Goal: Task Accomplishment & Management: Complete application form

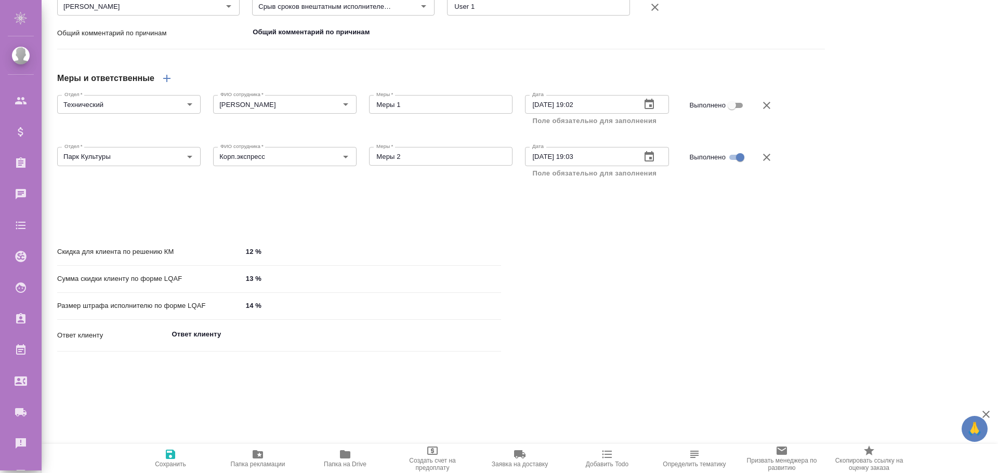
scroll to position [908, 0]
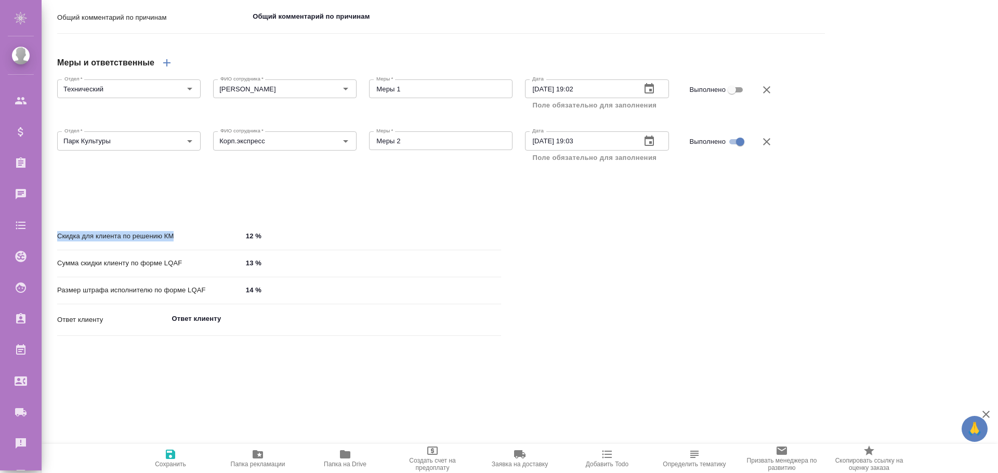
drag, startPoint x: 175, startPoint y: 255, endPoint x: 56, endPoint y: 250, distance: 119.1
click at [56, 250] on div "Скидка для клиента по решению КМ 12 % Сумма скидки клиенту по форме LQAF 13 % Р…" at bounding box center [278, 284] width 485 height 154
copy p "Скидка для клиента по решению КМ"
click at [128, 269] on p "Сумма скидки клиенту по форме LQAF" at bounding box center [149, 263] width 185 height 10
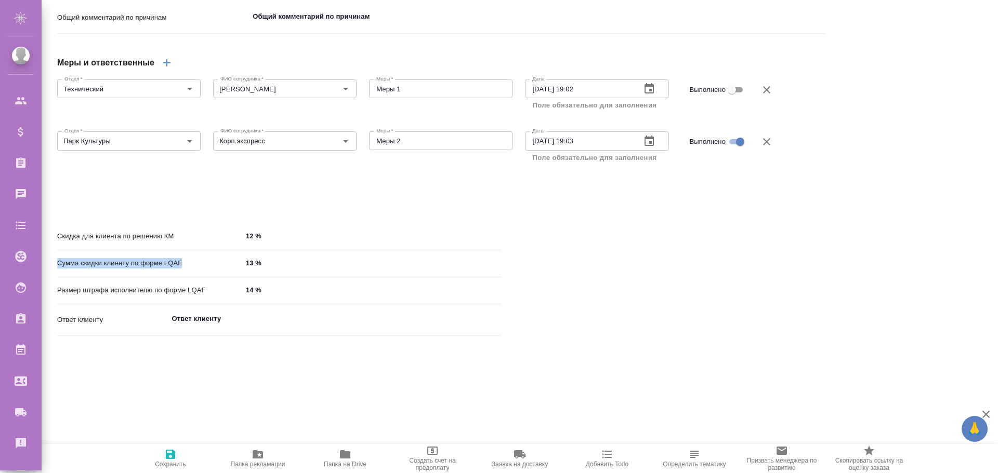
click at [128, 269] on p "Сумма скидки клиенту по форме LQAF" at bounding box center [149, 263] width 185 height 10
copy p "Сумма скидки клиенту по форме LQAF"
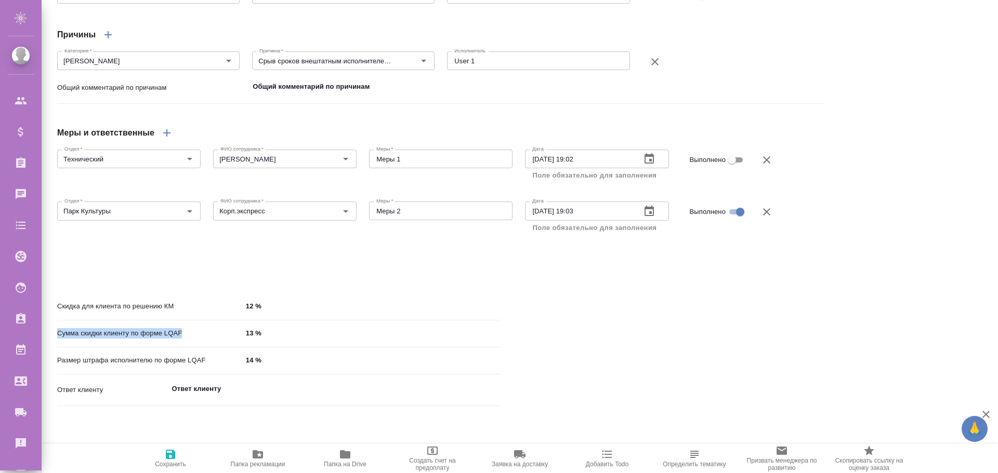
scroll to position [830, 0]
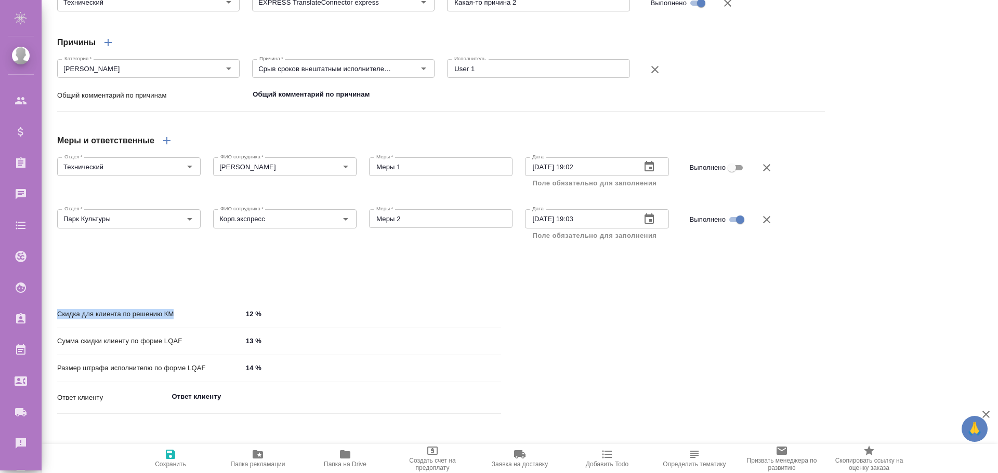
drag, startPoint x: 186, startPoint y: 335, endPoint x: 55, endPoint y: 335, distance: 131.0
click at [55, 335] on div "Скидка для клиента по решению КМ 12 % Сумма скидки клиенту по форме LQAF 13 % Р…" at bounding box center [278, 362] width 485 height 154
copy p "Скидка для клиента по решению КМ"
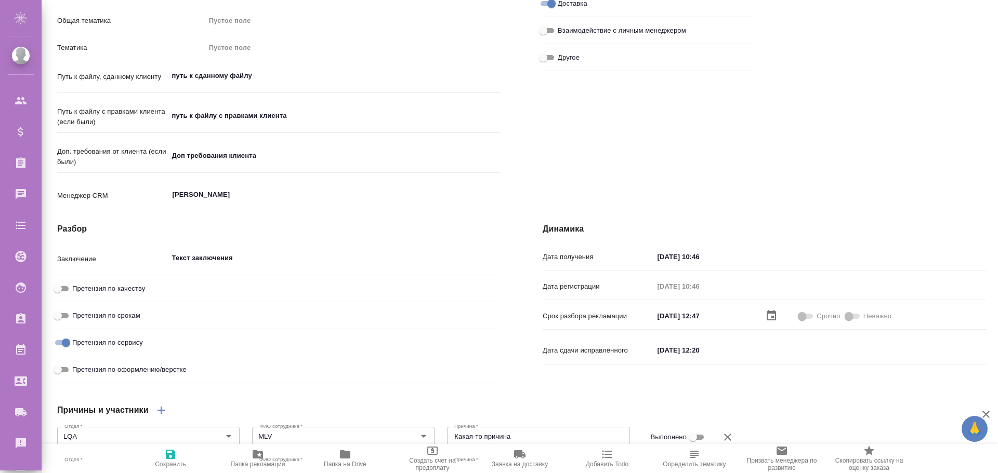
scroll to position [154, 0]
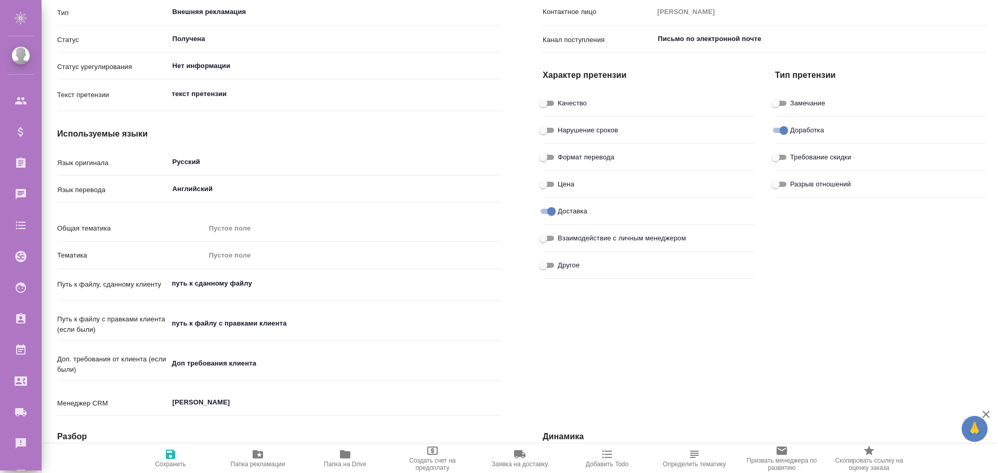
click at [235, 230] on div "Пустое поле" at bounding box center [349, 228] width 280 height 10
click at [218, 227] on div "Пустое поле" at bounding box center [349, 228] width 280 height 10
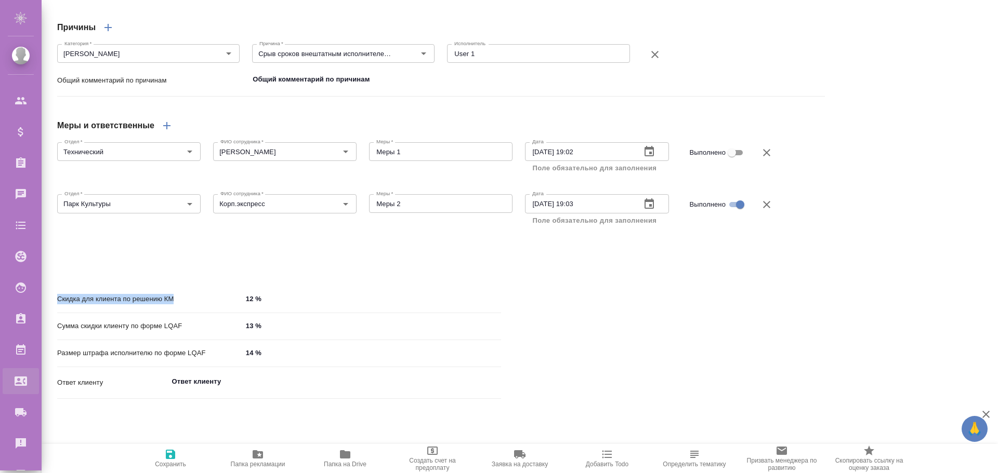
scroll to position [830, 0]
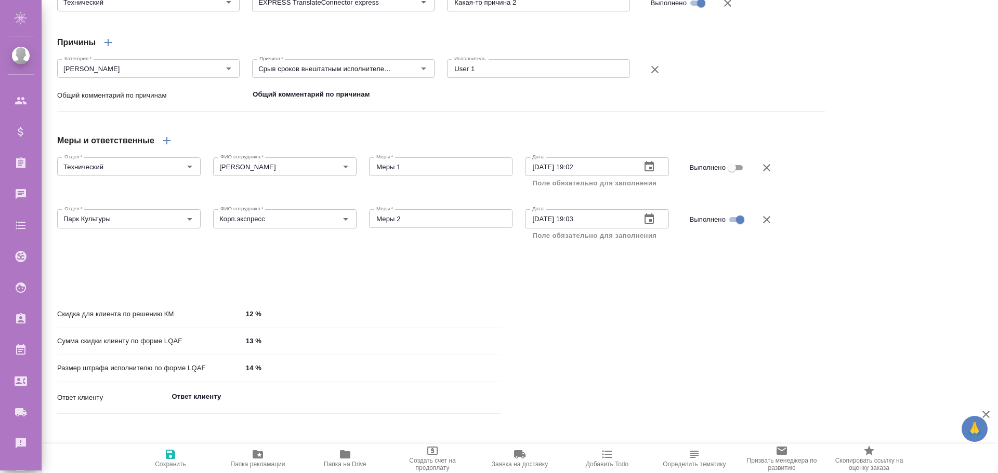
click at [159, 296] on div "Причины и участники Отдел   * LQA Отдел * ФИО сотрудника   * MLV ФИО сотрудника…" at bounding box center [522, 113] width 950 height 386
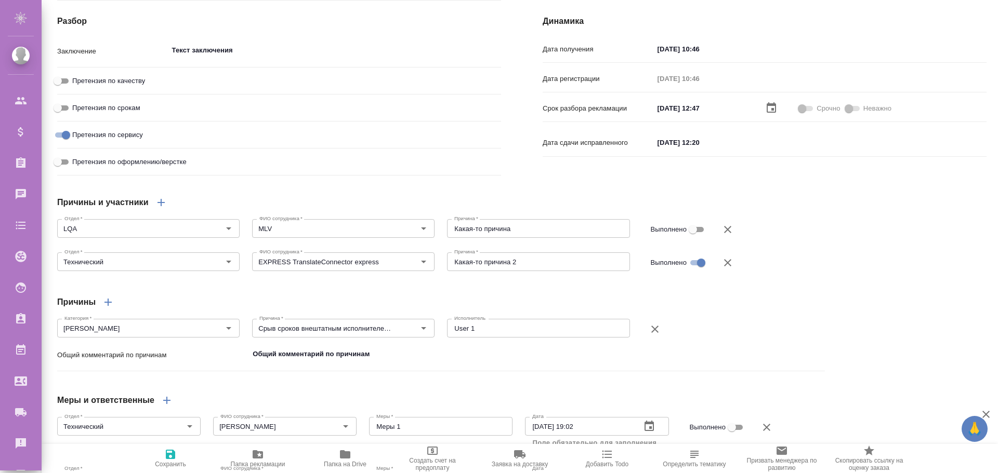
scroll to position [414, 0]
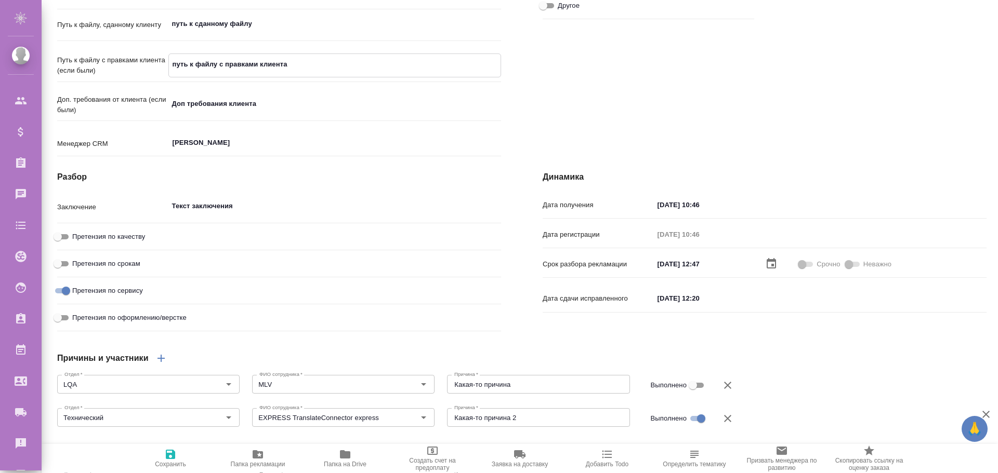
drag, startPoint x: 187, startPoint y: 65, endPoint x: 224, endPoint y: 65, distance: 36.9
click at [224, 65] on textarea "путь к файлу с правками клиента" at bounding box center [335, 65] width 332 height 18
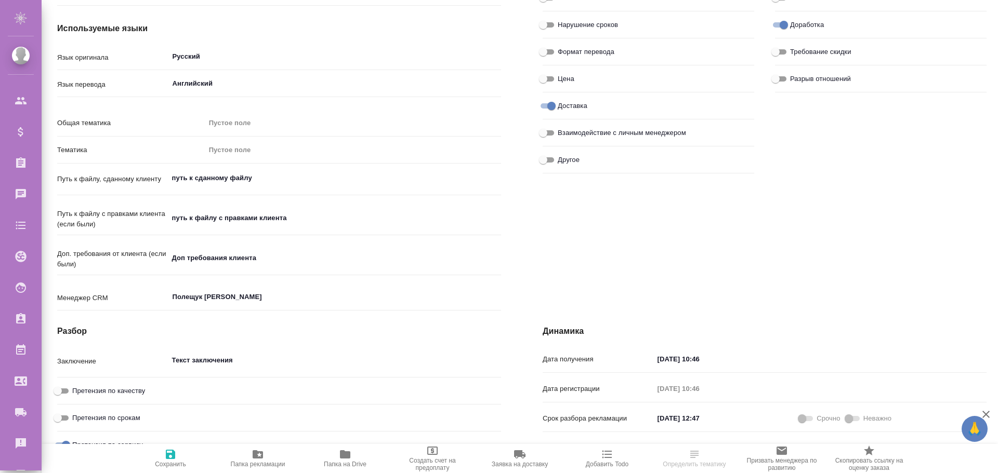
scroll to position [312, 0]
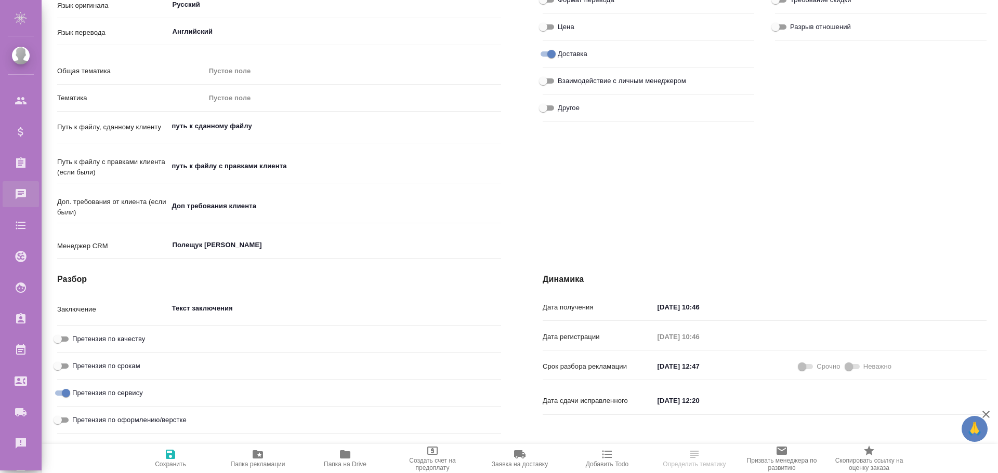
type textarea "x"
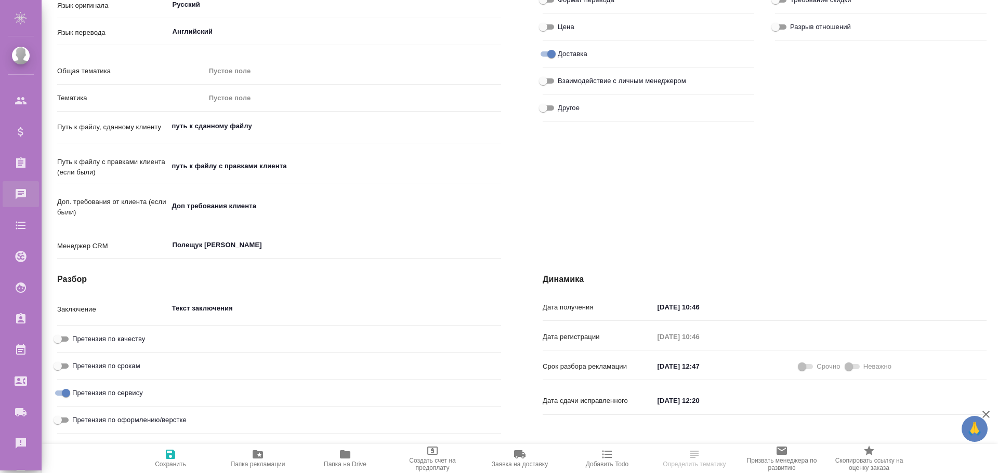
type textarea "x"
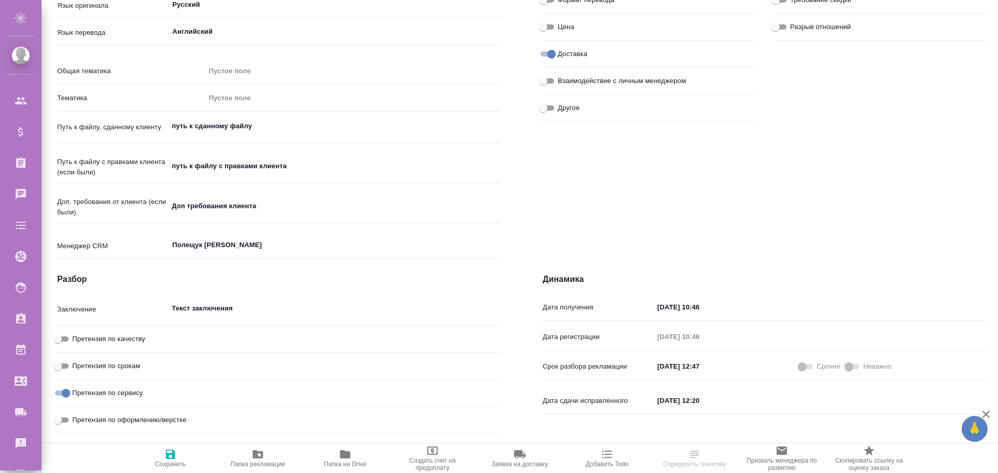
type textarea "x"
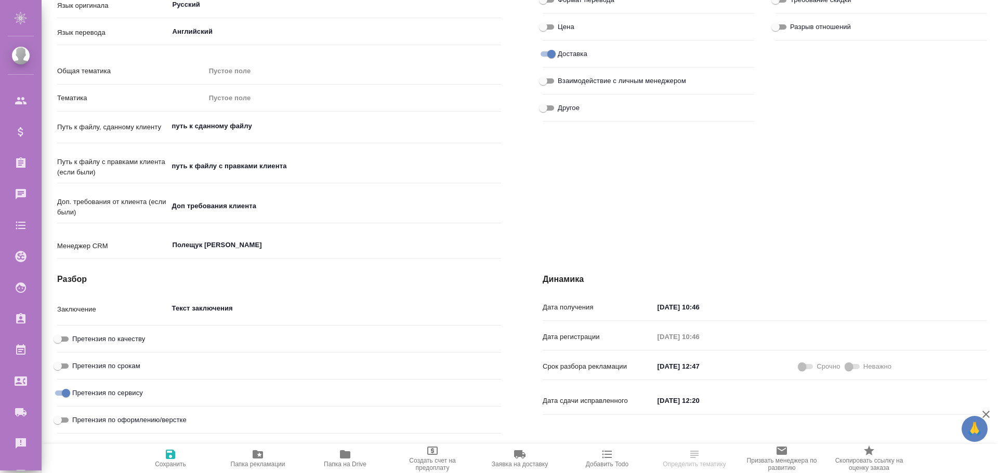
type textarea "x"
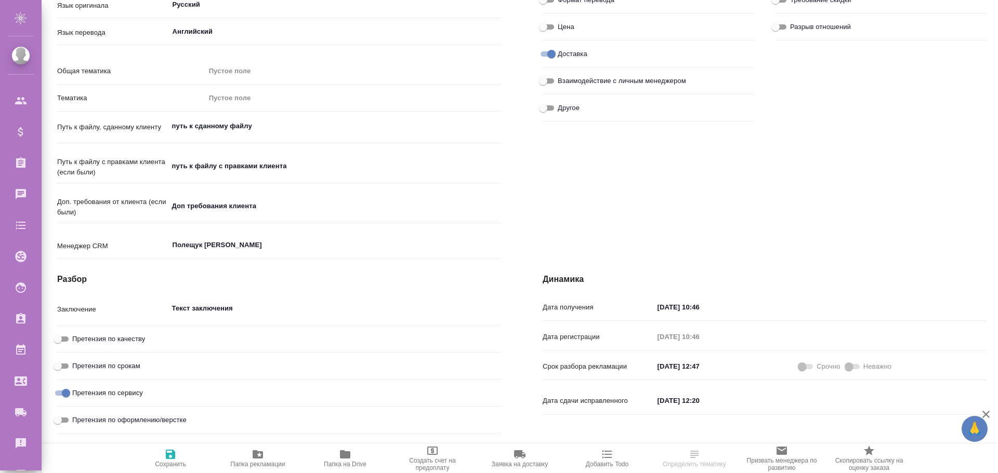
type textarea "x"
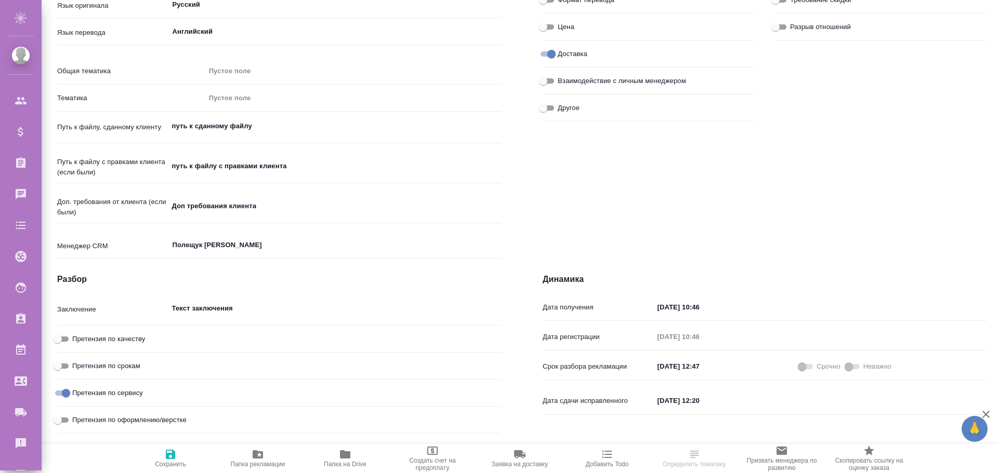
type textarea "x"
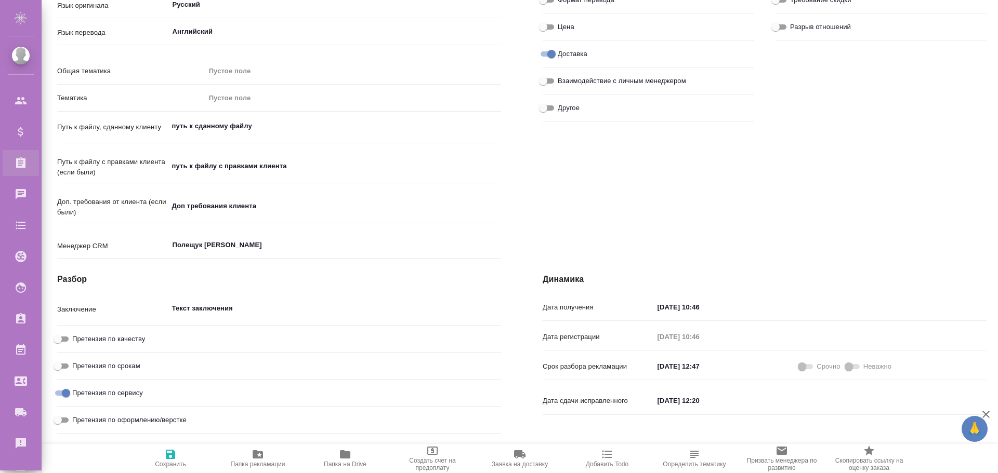
type textarea "x"
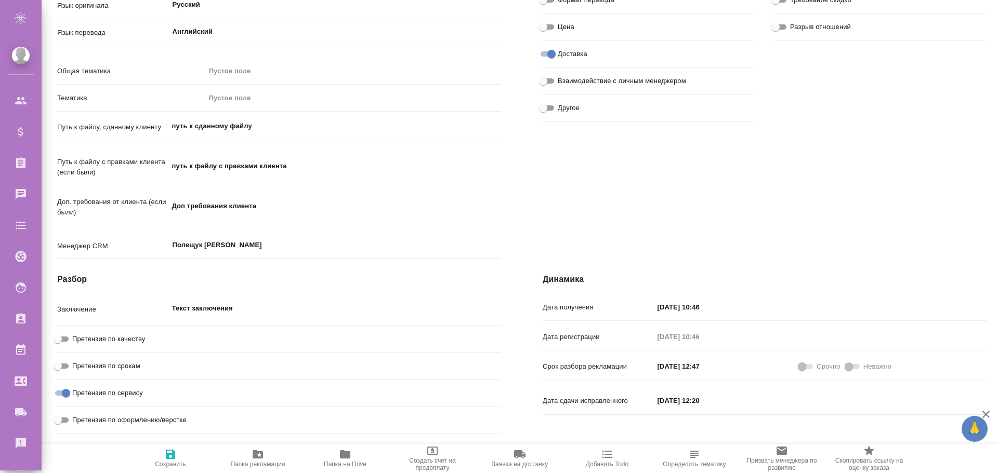
type textarea "x"
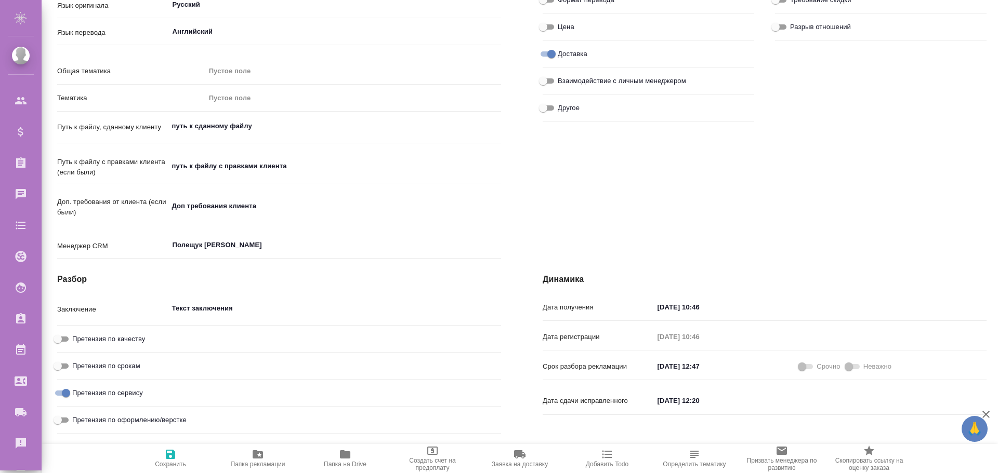
type textarea "x"
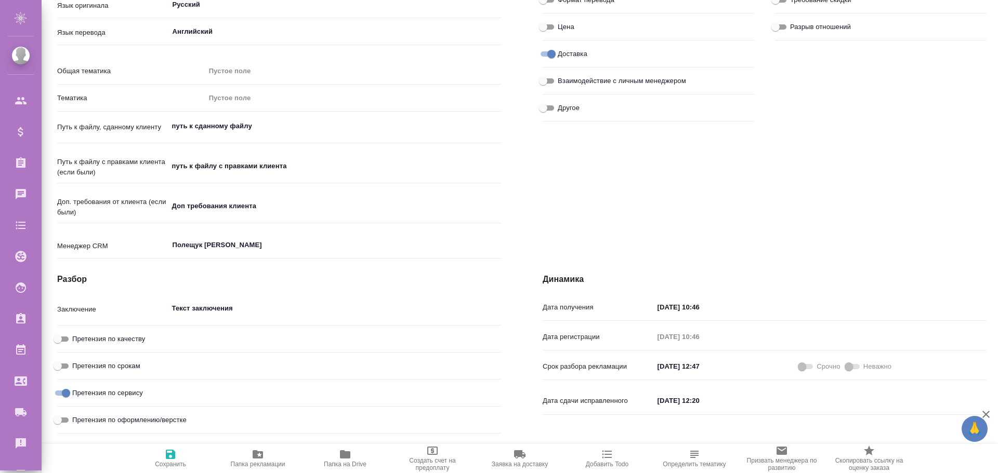
type textarea "x"
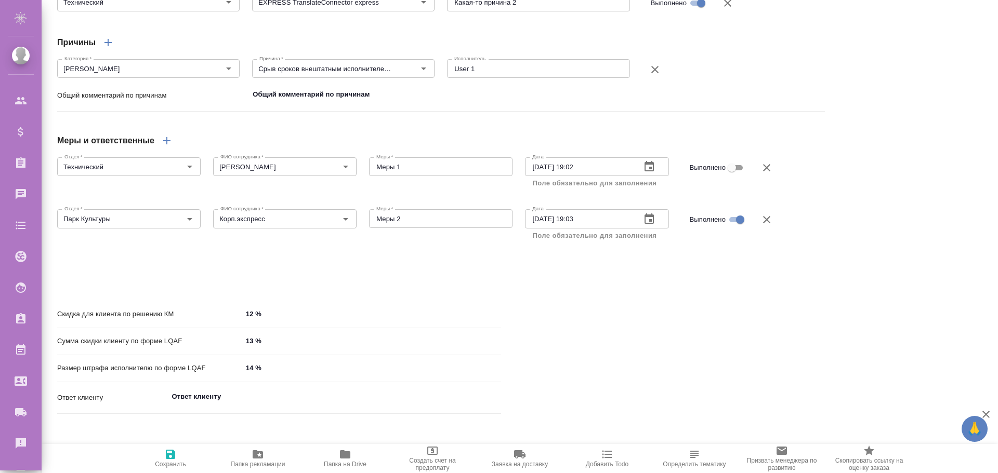
scroll to position [869, 0]
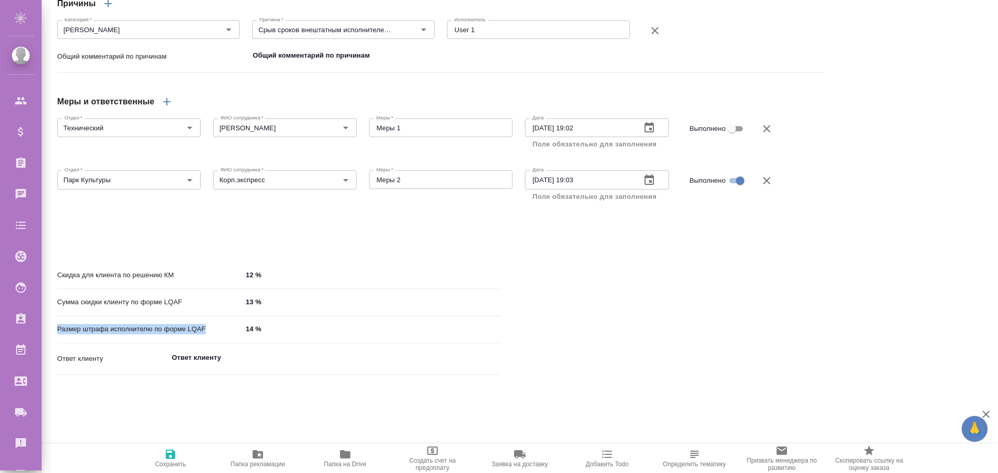
drag, startPoint x: 208, startPoint y: 352, endPoint x: 58, endPoint y: 351, distance: 150.2
click at [58, 335] on p "Размер штрафа исполнителю по форме LQAF" at bounding box center [149, 329] width 185 height 10
copy p "Размер штрафа исполнителю по форме LQAF"
type textarea "x"
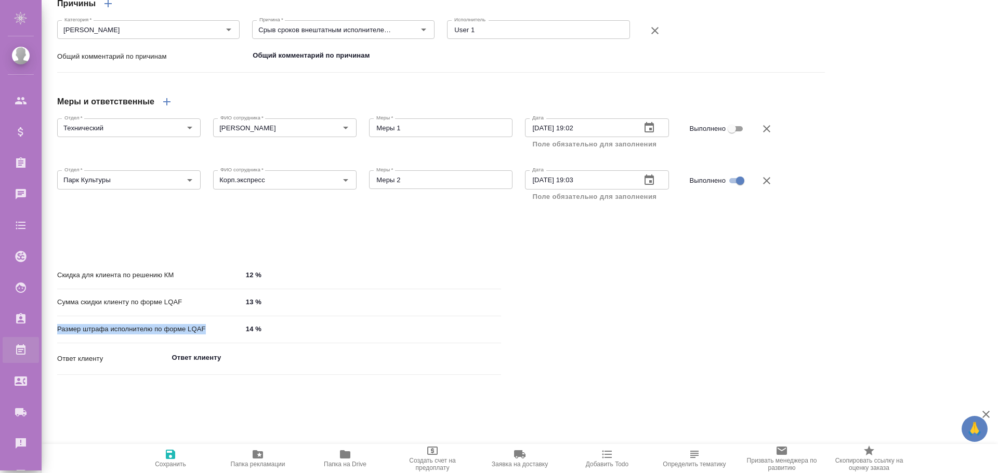
type textarea "x"
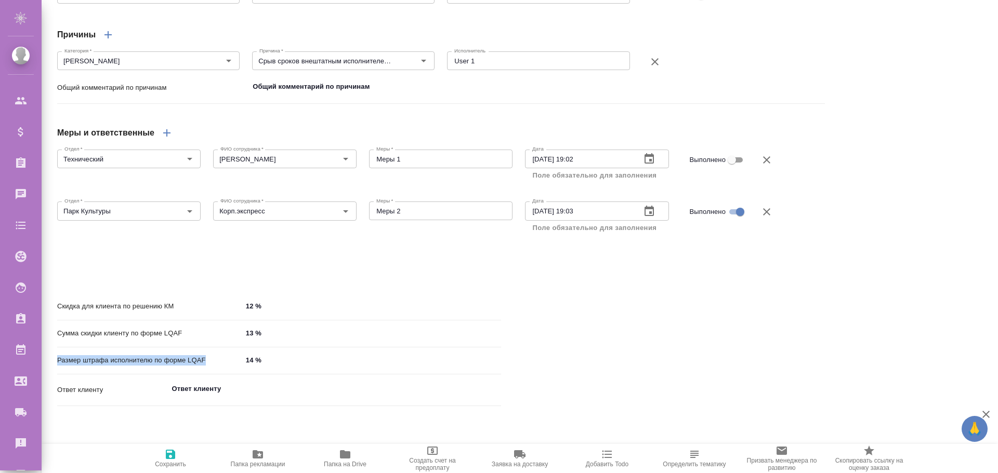
scroll to position [526, 0]
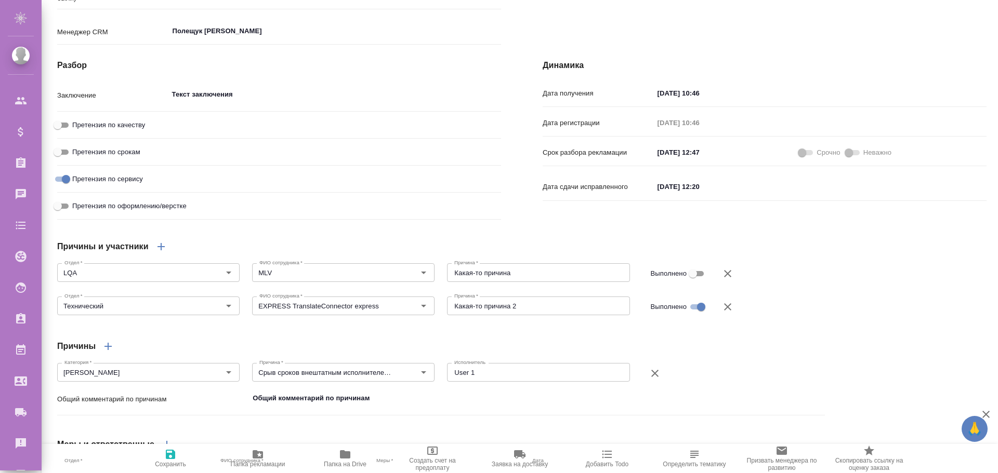
click at [660, 101] on input "[DATE] 10:46" at bounding box center [699, 93] width 91 height 15
type textarea "x"
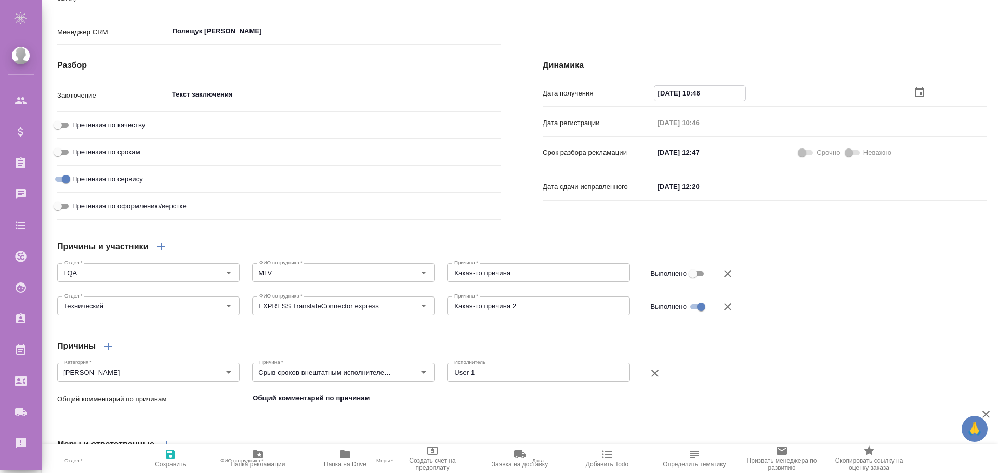
type textarea "x"
type input "00.92.0251 04:6_"
type textarea "x"
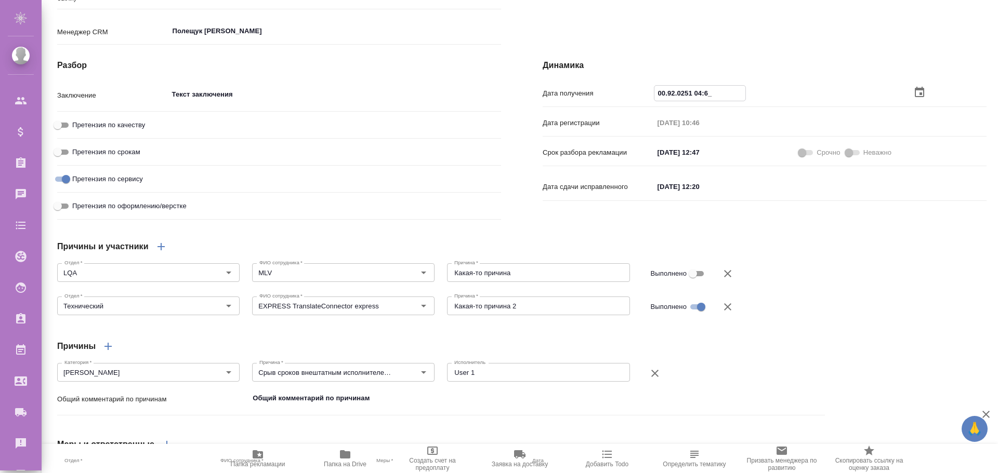
type textarea "x"
type input "[DATE] 10:46"
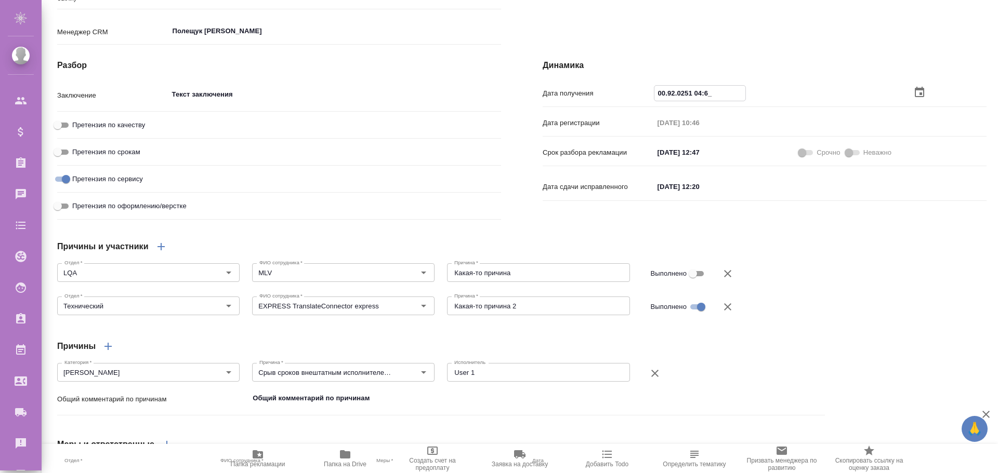
type textarea "x"
type input "[DATE] 10:46"
click at [172, 456] on icon "button" at bounding box center [170, 455] width 12 height 12
type textarea "x"
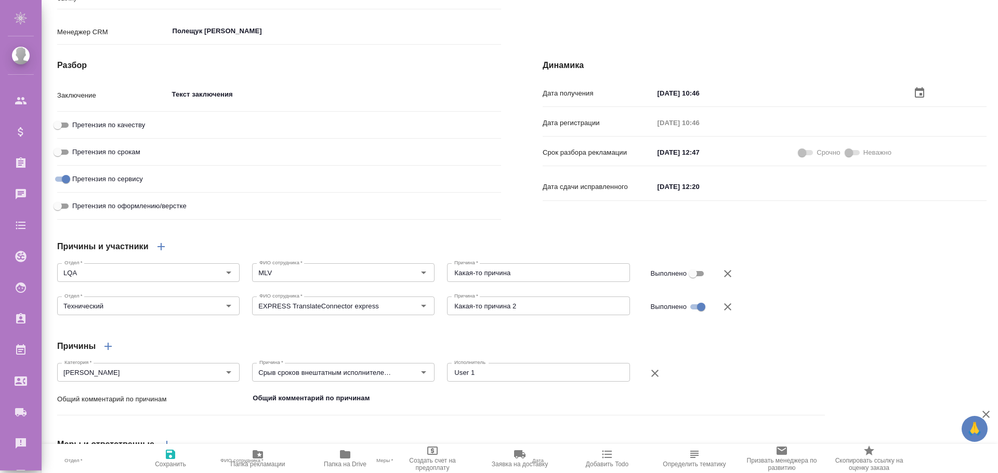
type textarea "x"
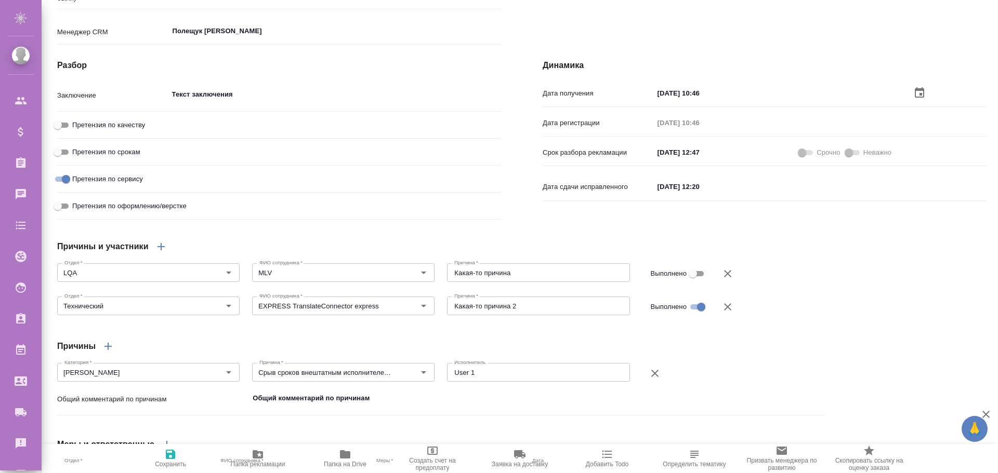
type textarea "x"
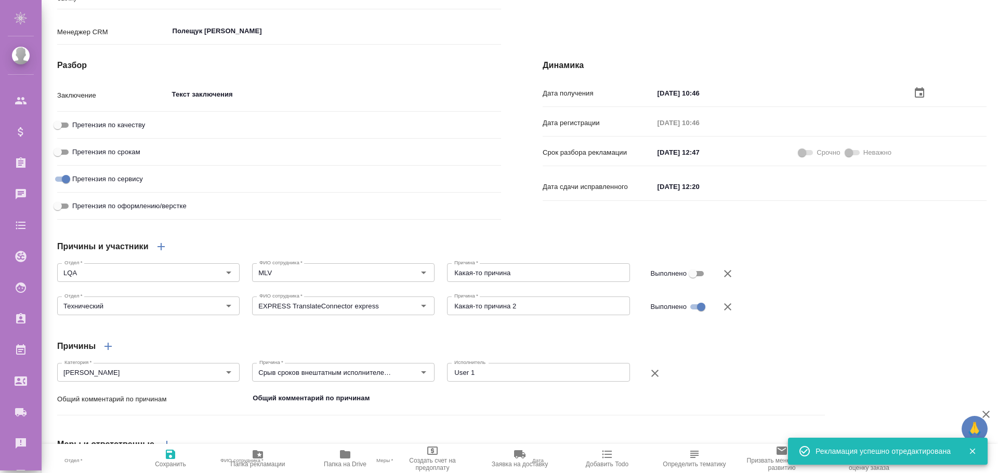
type textarea "x"
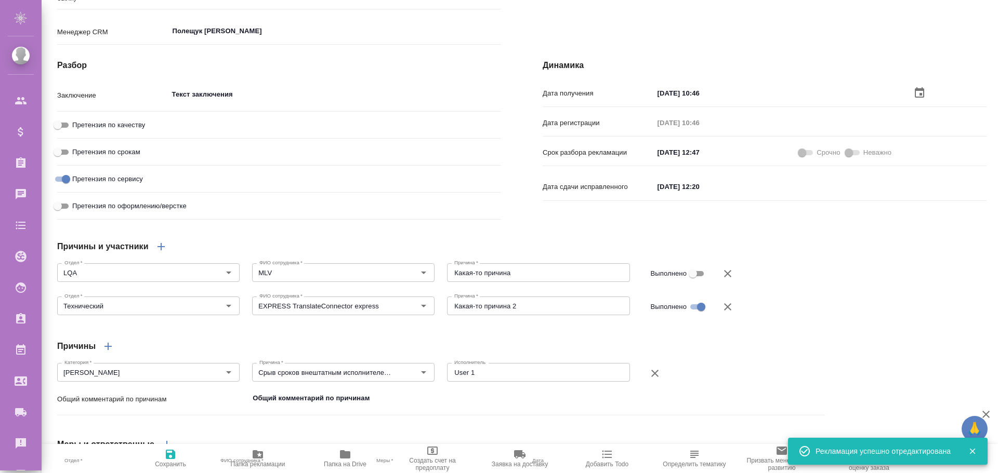
type textarea "x"
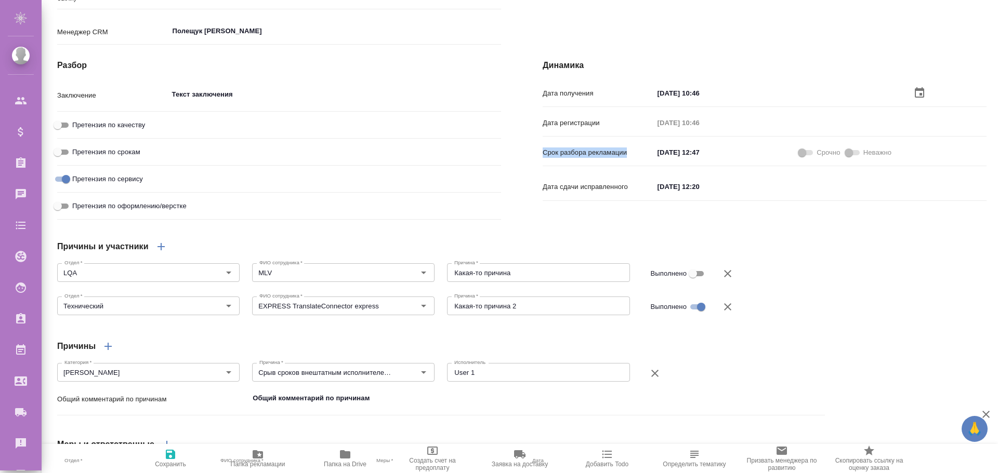
drag, startPoint x: 622, startPoint y: 174, endPoint x: 535, endPoint y: 178, distance: 87.4
click at [535, 178] on div "Динамика Дата получения [DATE] 10:46 Дата регистрации [DATE] 10:46 Срок разбора…" at bounding box center [764, 141] width 485 height 206
copy p "Срок разбора рекламации"
type textarea "x"
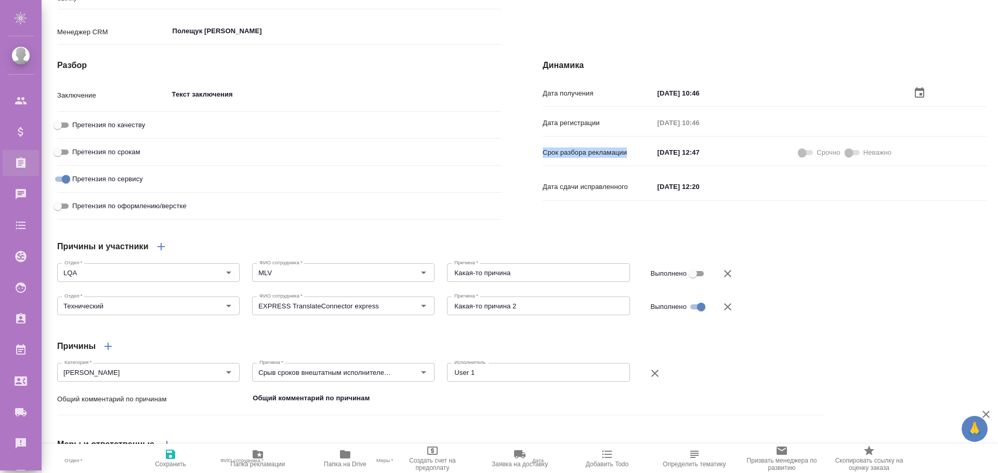
type textarea "x"
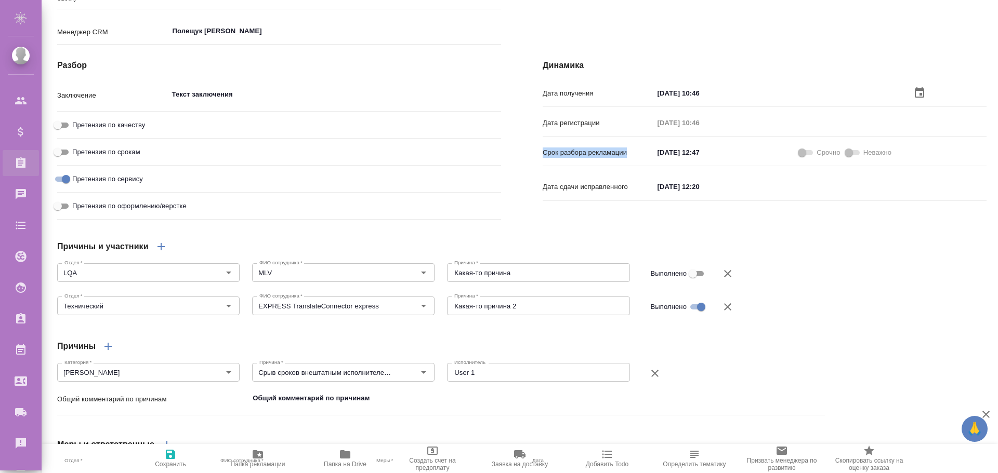
type textarea "x"
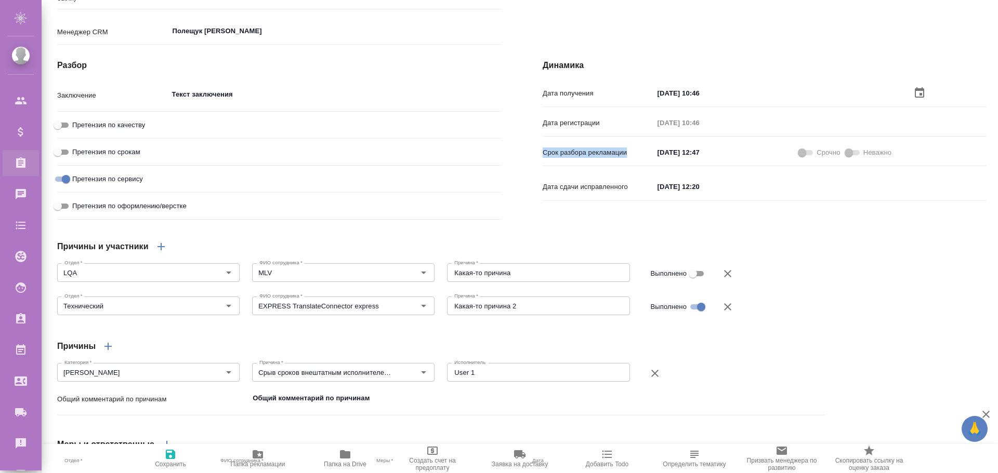
type textarea "x"
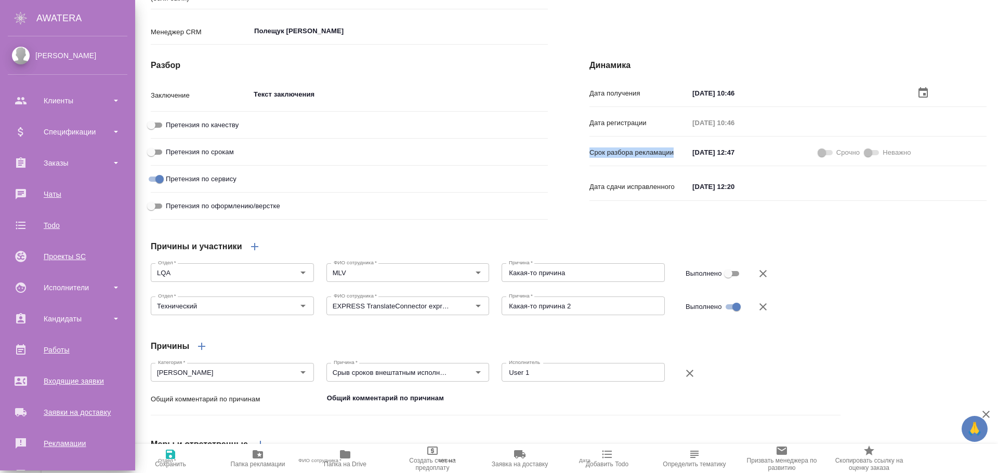
type textarea "x"
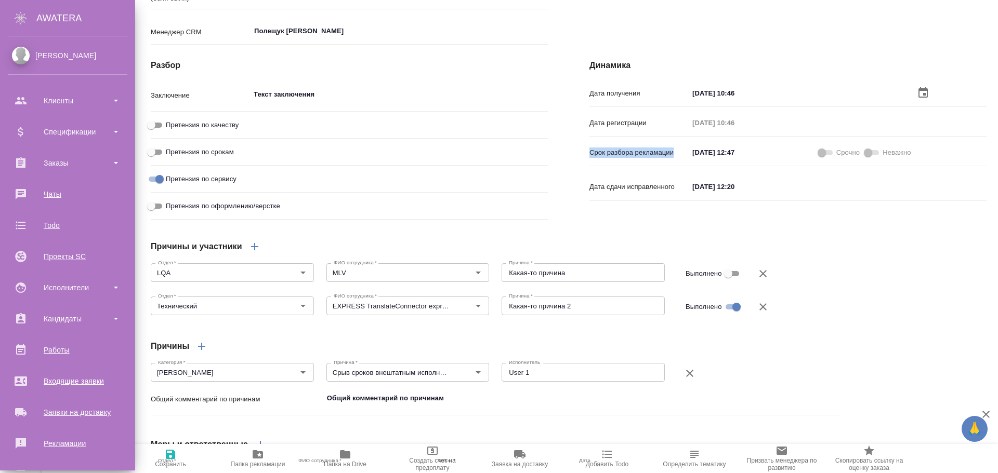
type textarea "x"
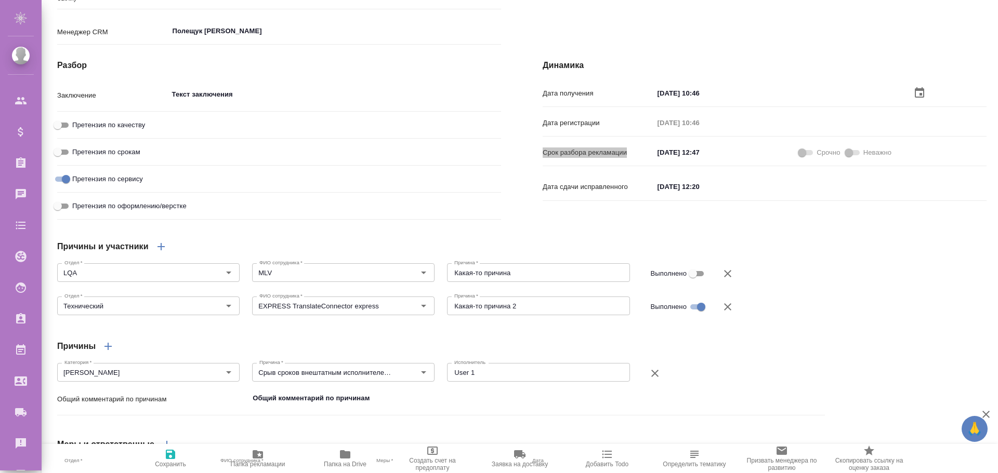
type textarea "x"
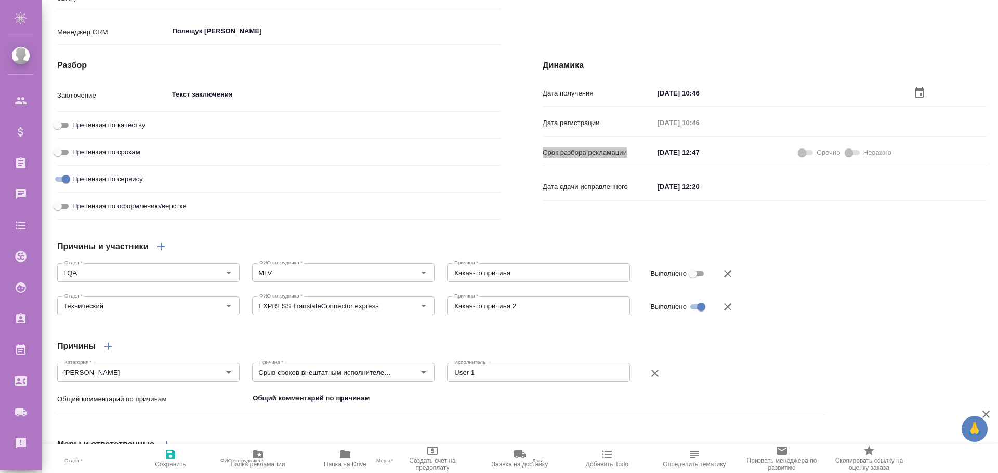
type textarea "x"
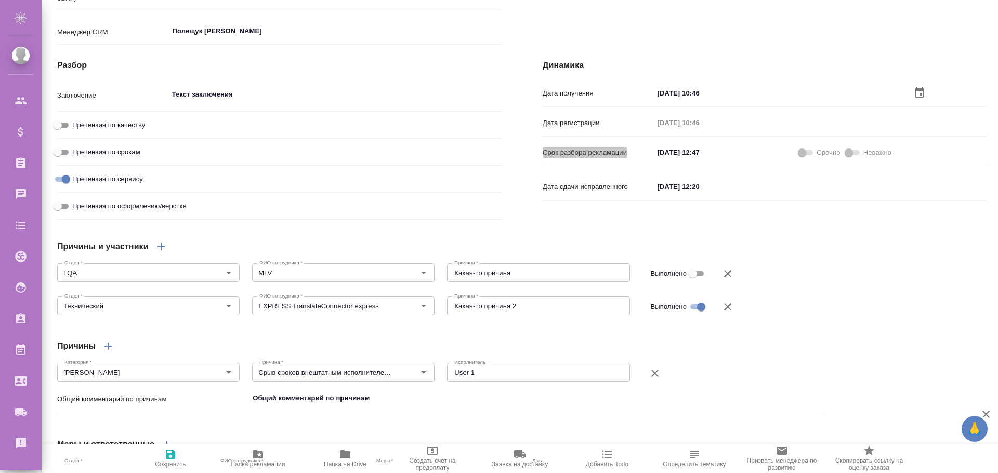
type textarea "x"
click at [574, 158] on p "Срок разбора рекламации" at bounding box center [598, 153] width 111 height 10
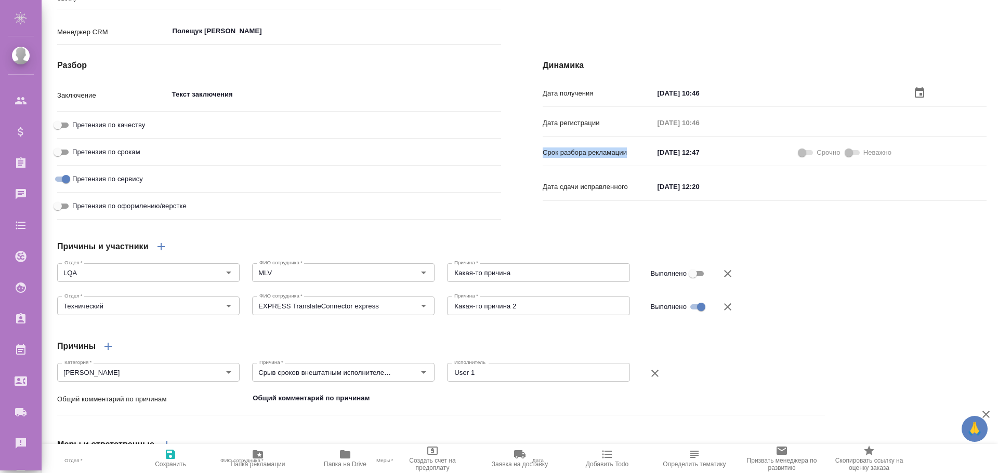
click at [574, 158] on p "Срок разбора рекламации" at bounding box center [598, 153] width 111 height 10
copy p "Срок разбора рекламации"
type textarea "x"
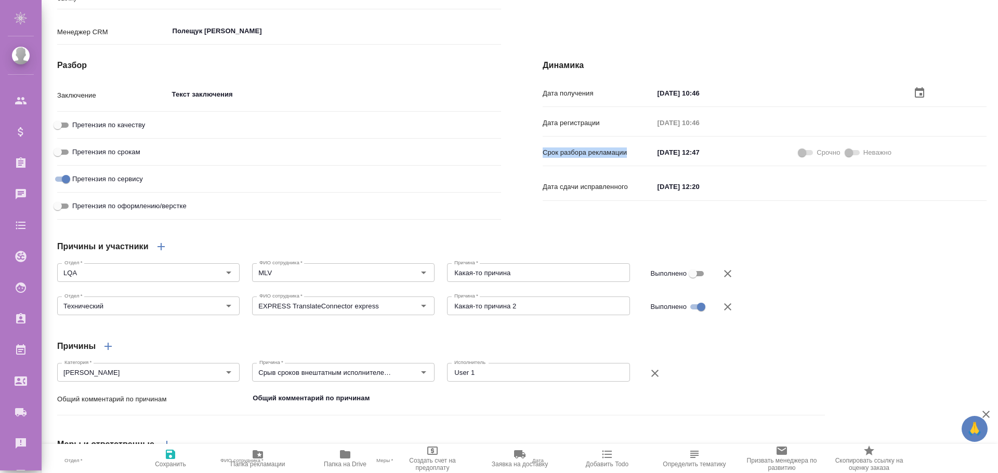
type textarea "x"
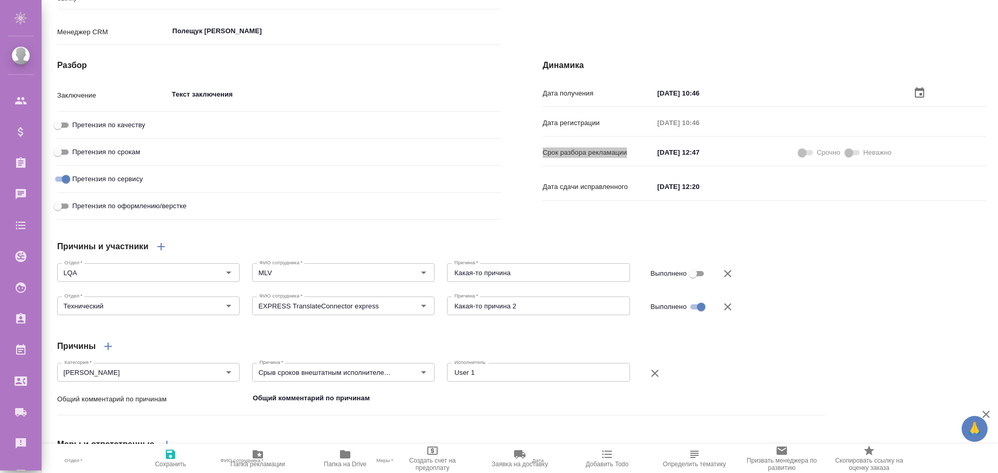
type textarea "x"
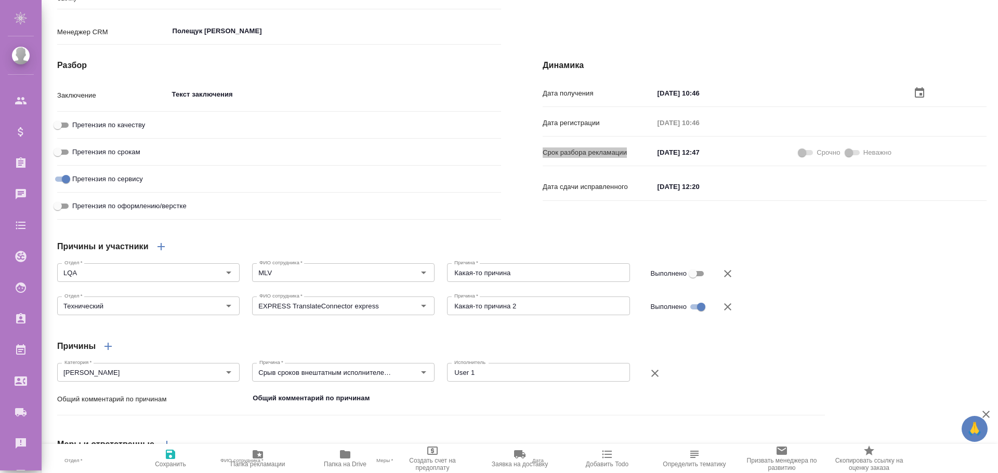
type textarea "x"
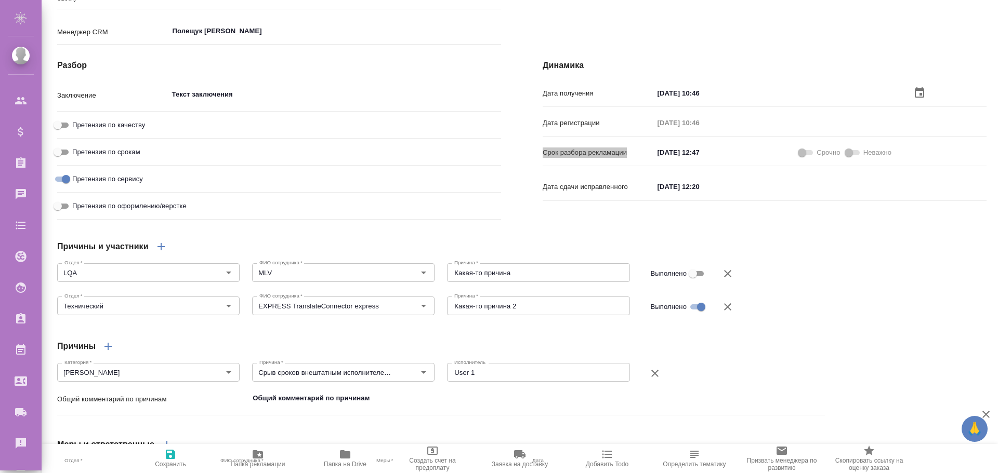
type textarea "x"
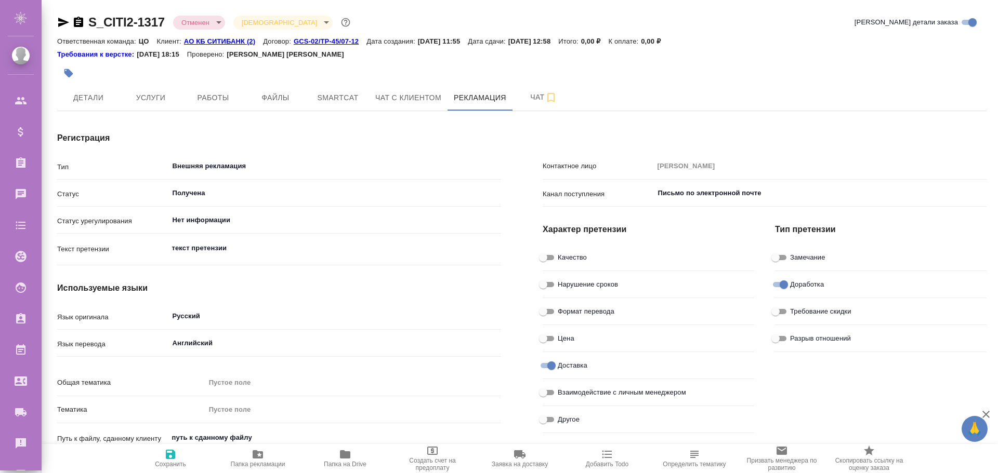
click at [297, 22] on body "🙏 .cls-1 fill:#fff; AWATERA [PERSON_NAME] Спецификации Заказы 0 Чаты Todo Проек…" at bounding box center [499, 236] width 998 height 473
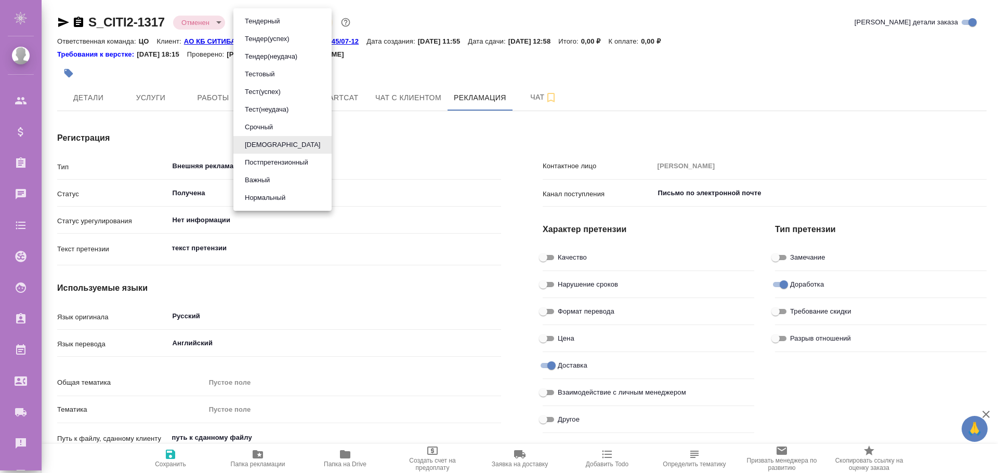
click at [364, 16] on div at bounding box center [499, 236] width 998 height 473
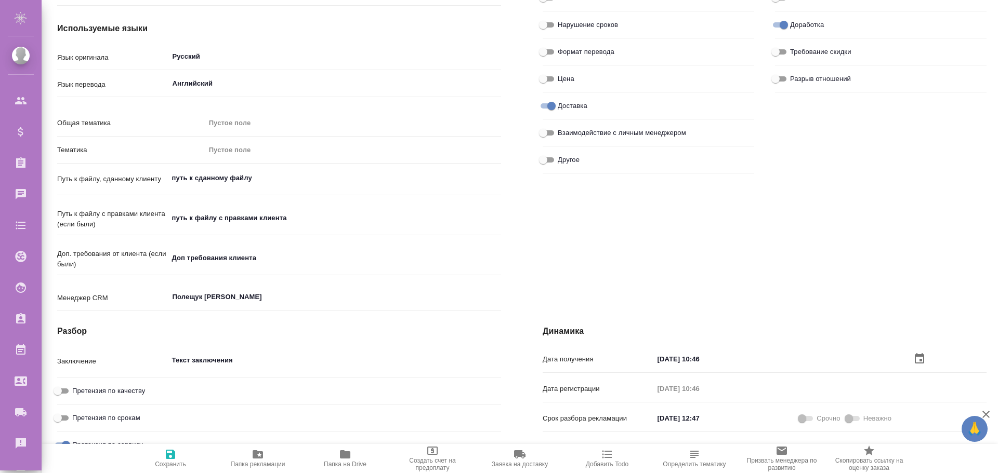
scroll to position [52, 0]
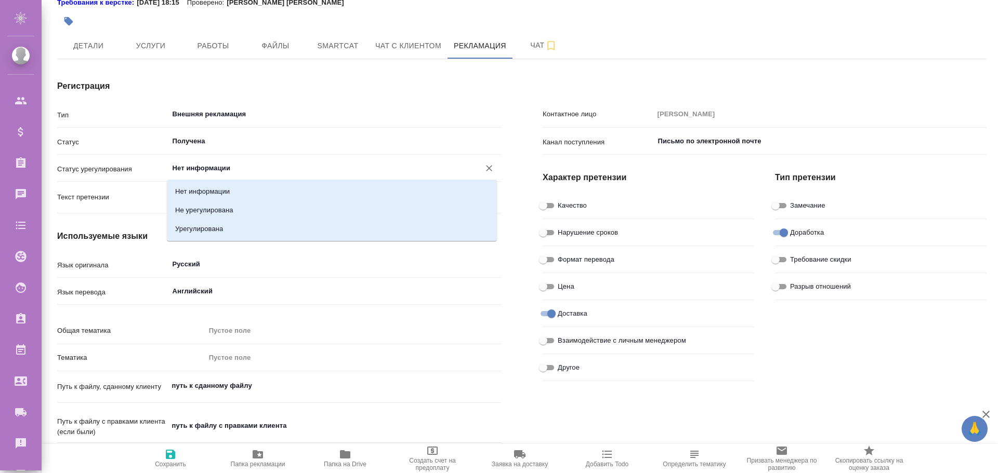
click at [203, 168] on input "Нет информации" at bounding box center [318, 168] width 292 height 12
click at [216, 209] on p "Не урегулирована" at bounding box center [204, 210] width 58 height 10
type input "Не урегулирована"
type textarea "x"
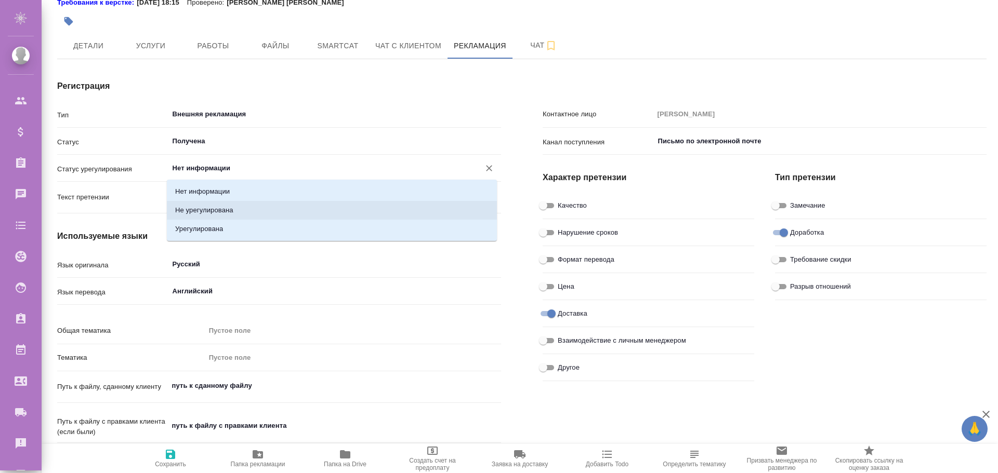
type textarea "x"
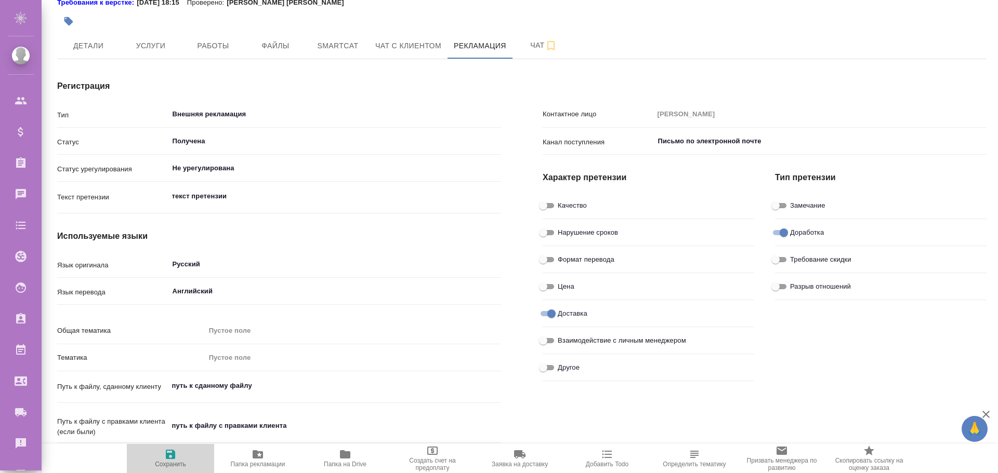
click at [176, 455] on icon "button" at bounding box center [170, 455] width 12 height 12
type textarea "x"
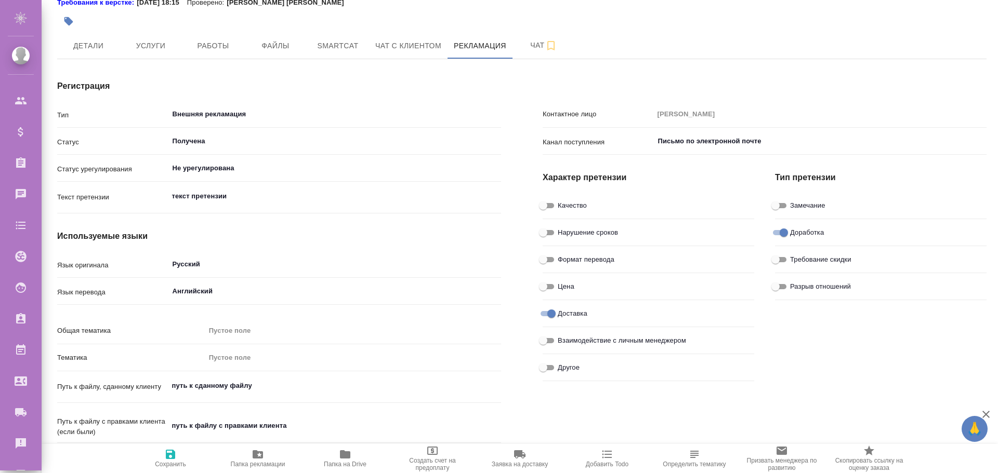
type textarea "x"
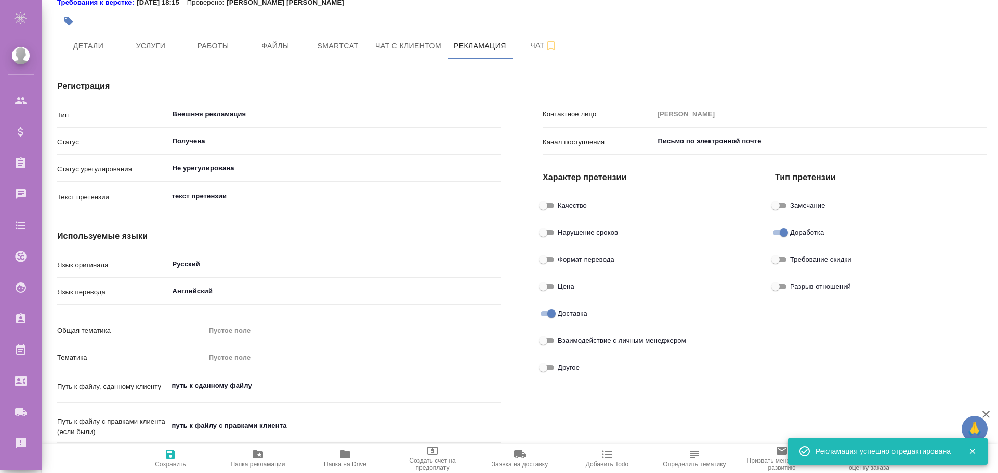
type textarea "x"
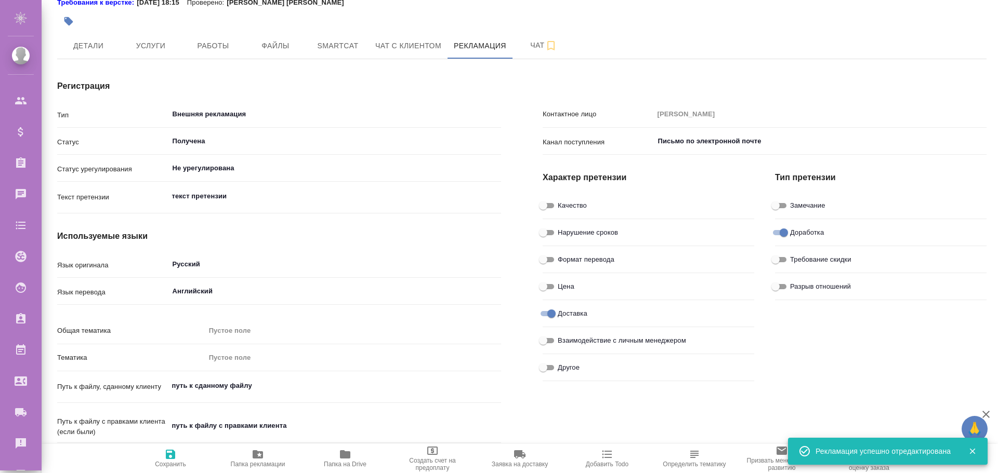
type textarea "x"
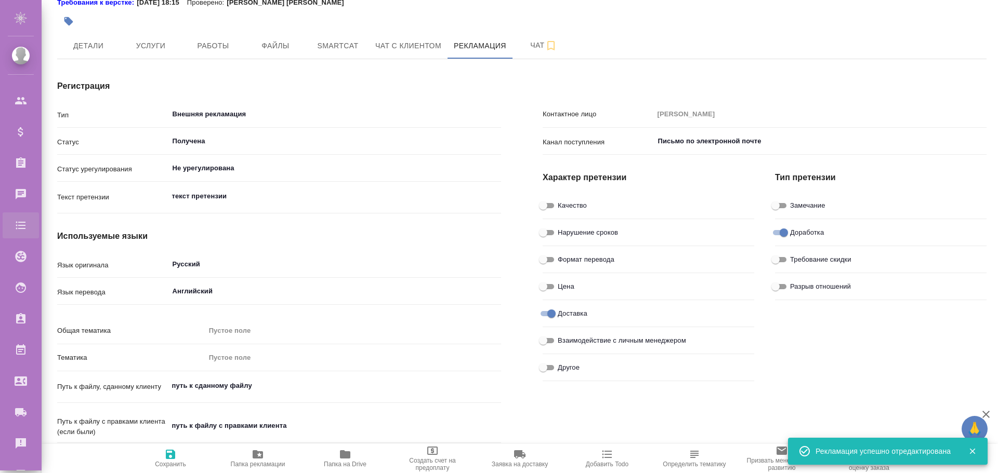
type textarea "x"
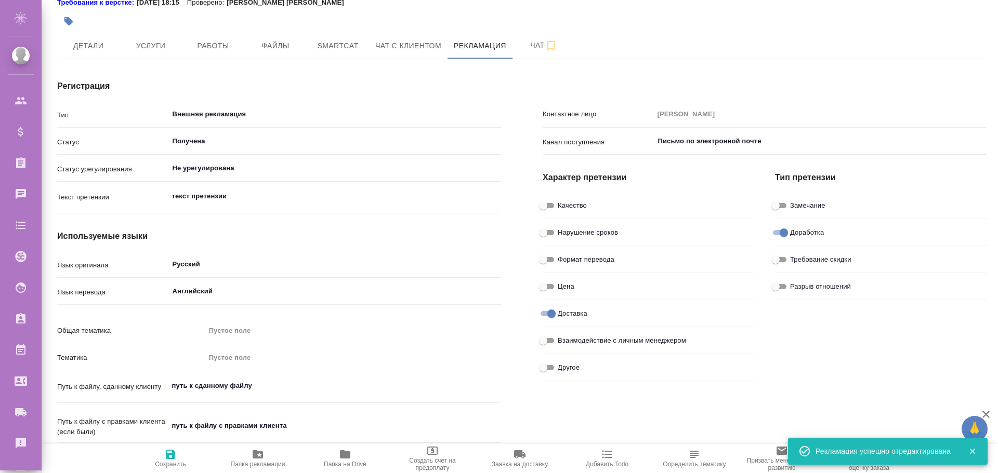
type textarea "x"
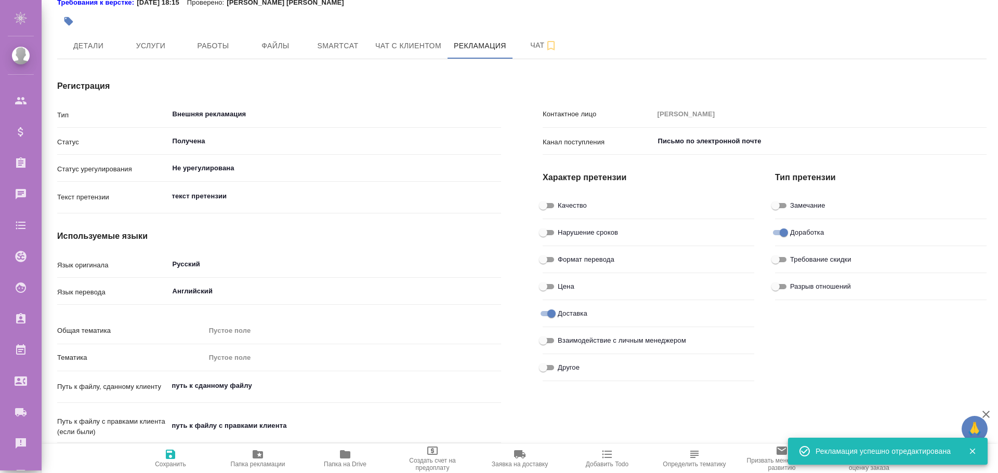
type textarea "x"
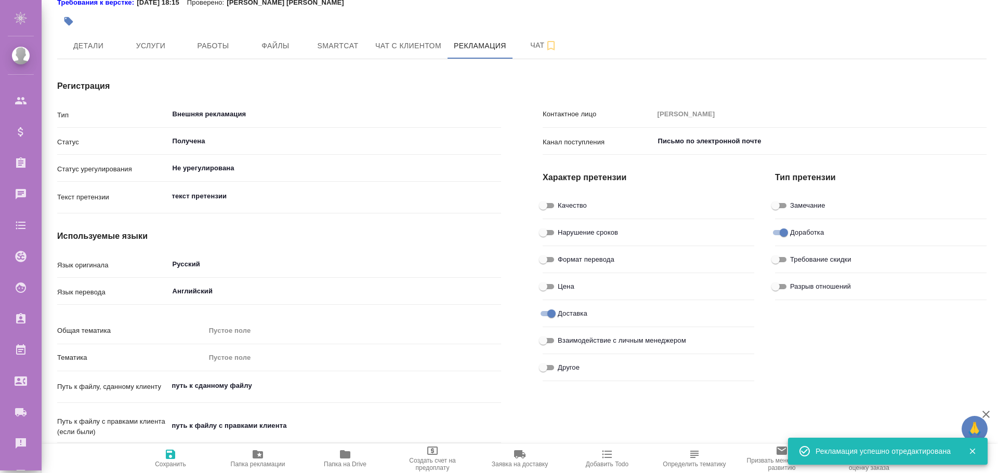
type textarea "x"
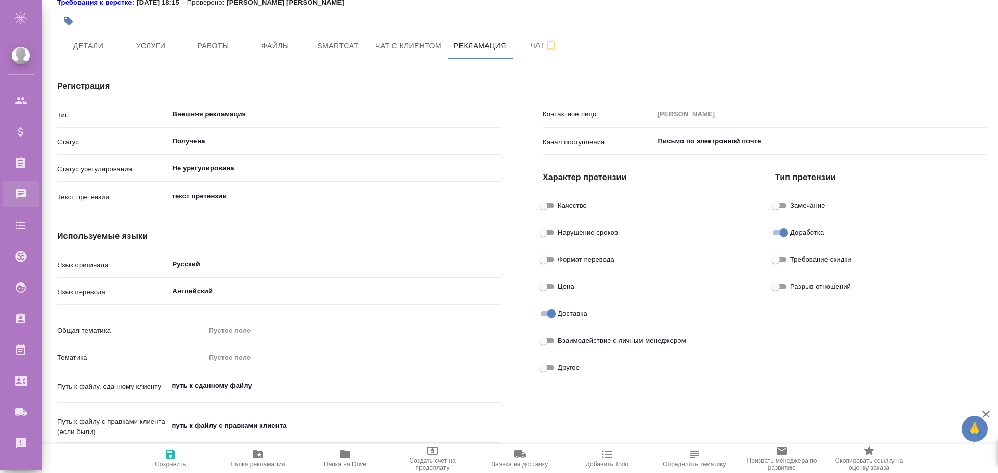
type textarea "x"
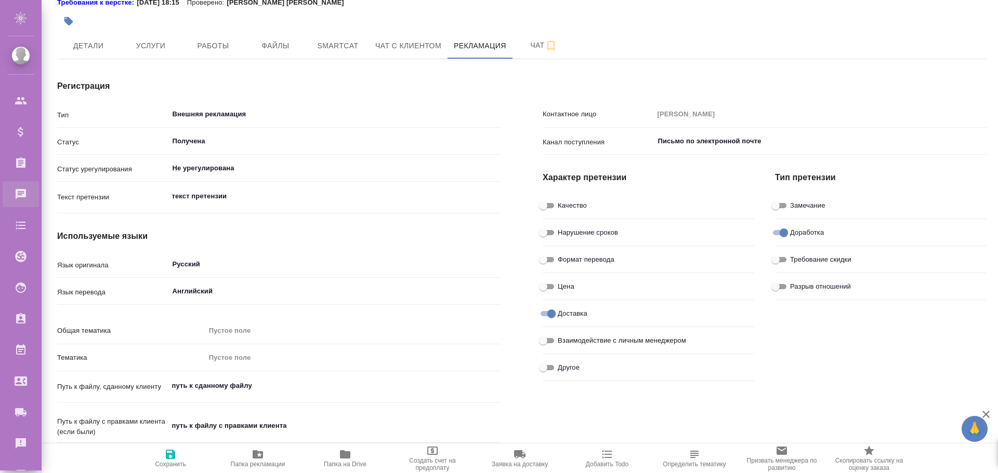
type textarea "x"
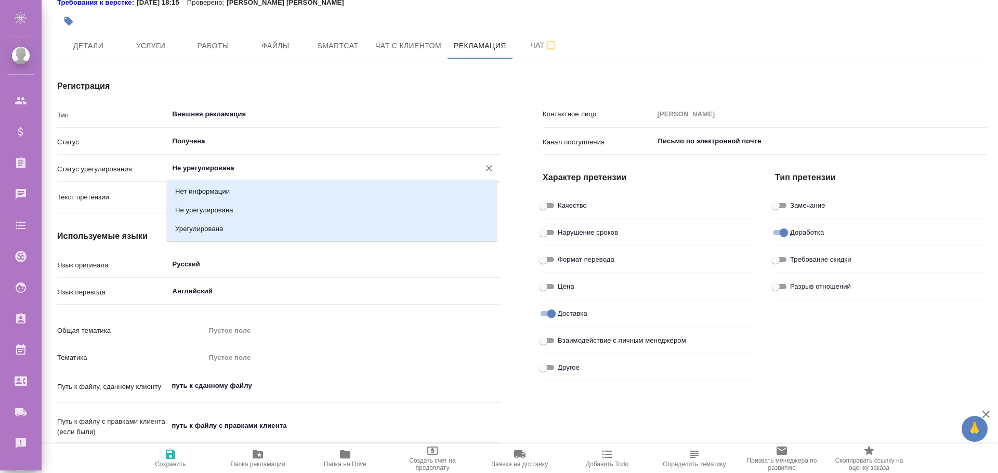
click at [205, 168] on input "Не урегулирована" at bounding box center [318, 168] width 292 height 12
type textarea "x"
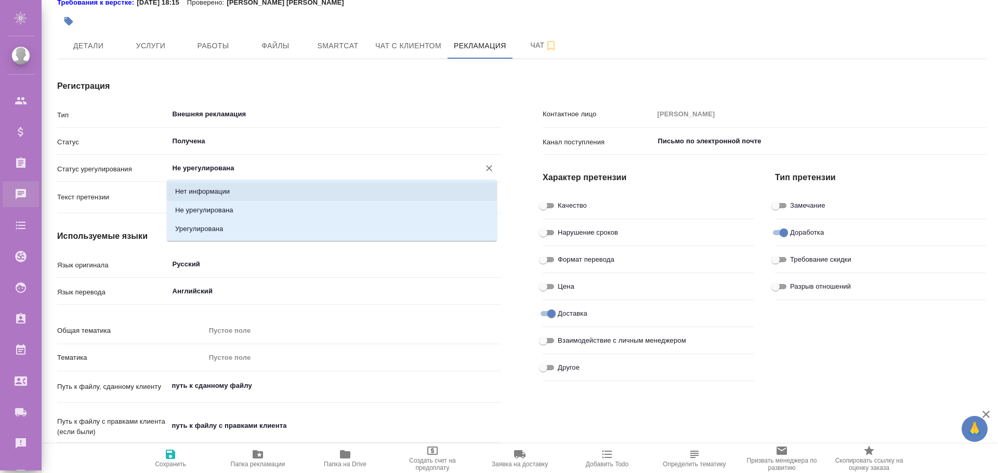
type textarea "x"
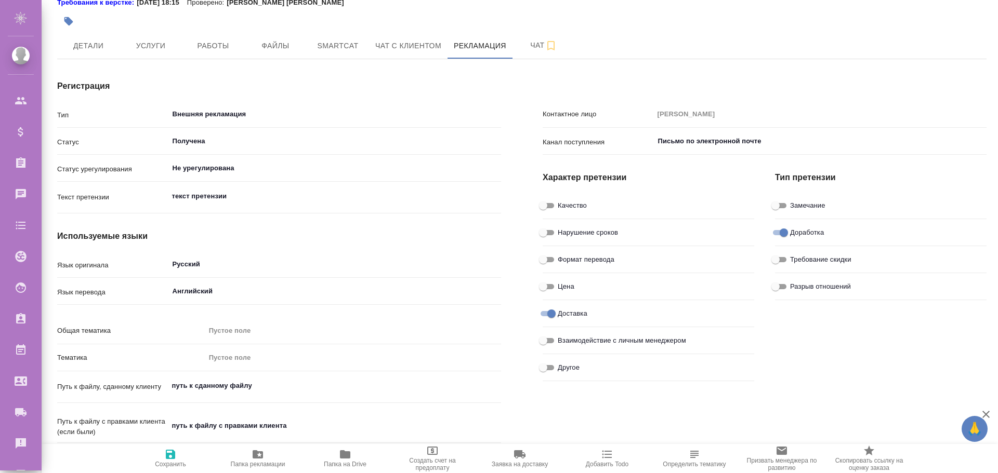
click at [190, 159] on div "Статус Получена ​" at bounding box center [279, 145] width 444 height 27
click at [190, 167] on input "Не урегулирована" at bounding box center [318, 168] width 292 height 12
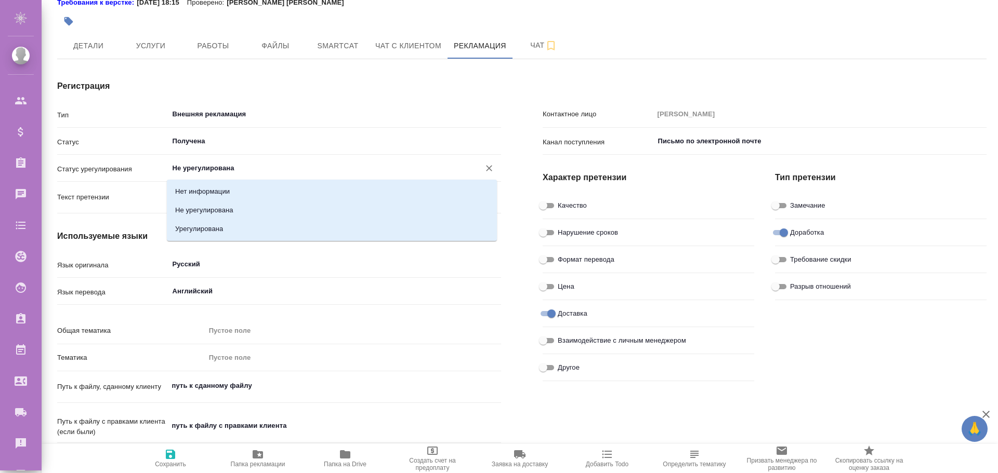
click at [185, 166] on input "Не урегулирована" at bounding box center [318, 168] width 292 height 12
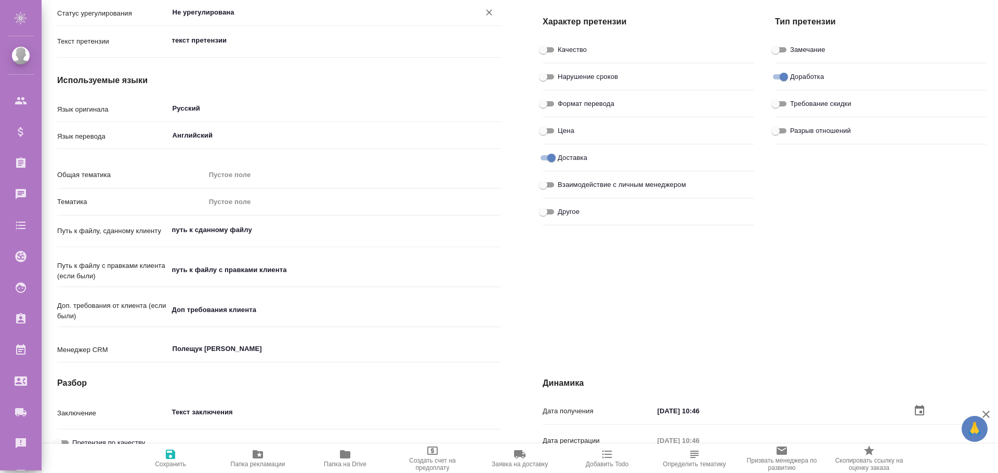
scroll to position [468, 0]
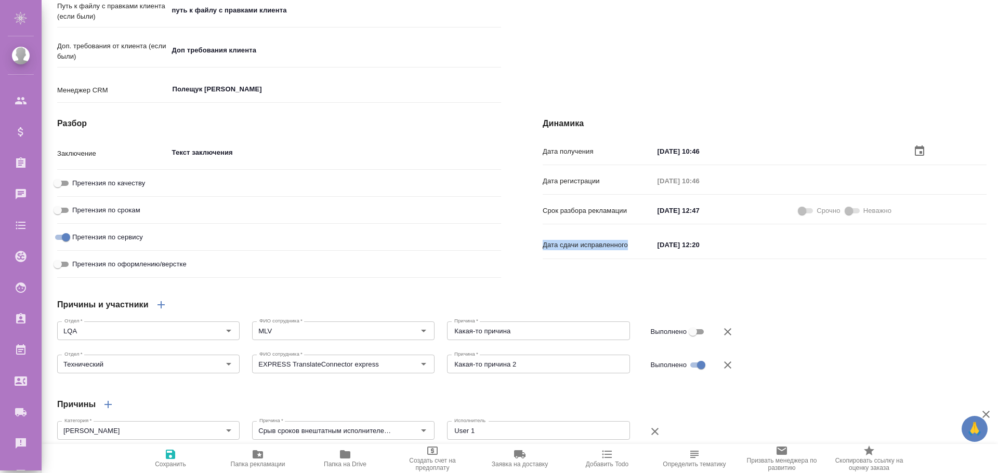
drag, startPoint x: 538, startPoint y: 268, endPoint x: 631, endPoint y: 268, distance: 93.6
click at [631, 268] on div "Динамика Дата получения [DATE] 10:46 Дата регистрации [DATE] 10:46 Срок разбора…" at bounding box center [764, 200] width 485 height 206
copy p "Дата сдачи исправленного"
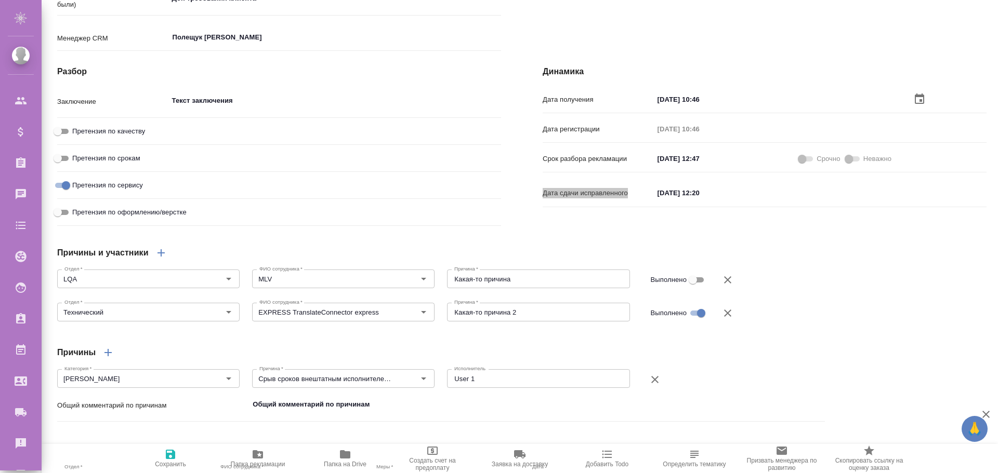
scroll to position [572, 0]
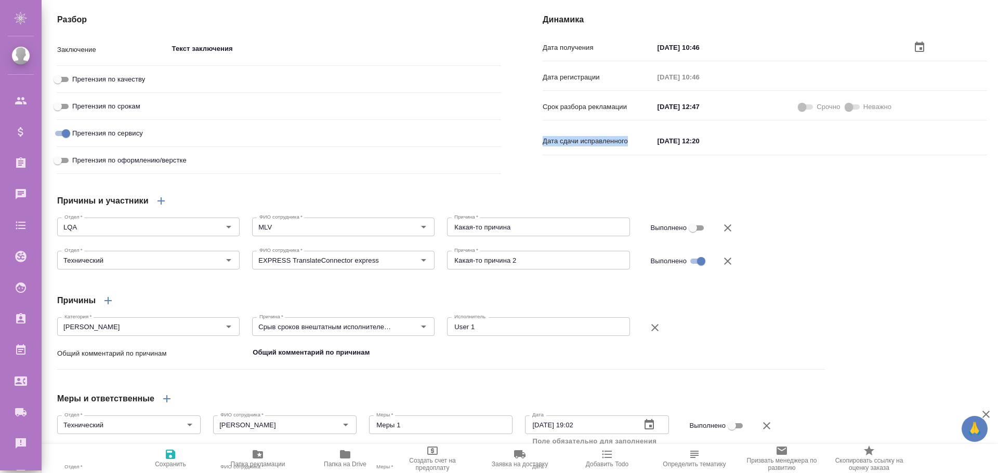
click at [104, 307] on icon "button" at bounding box center [108, 301] width 12 height 12
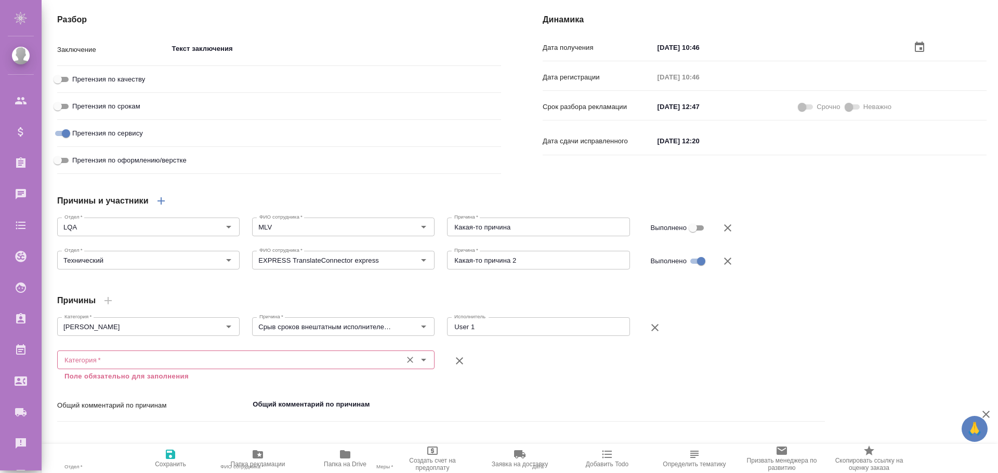
click at [279, 366] on input "Категория   *" at bounding box center [228, 360] width 336 height 12
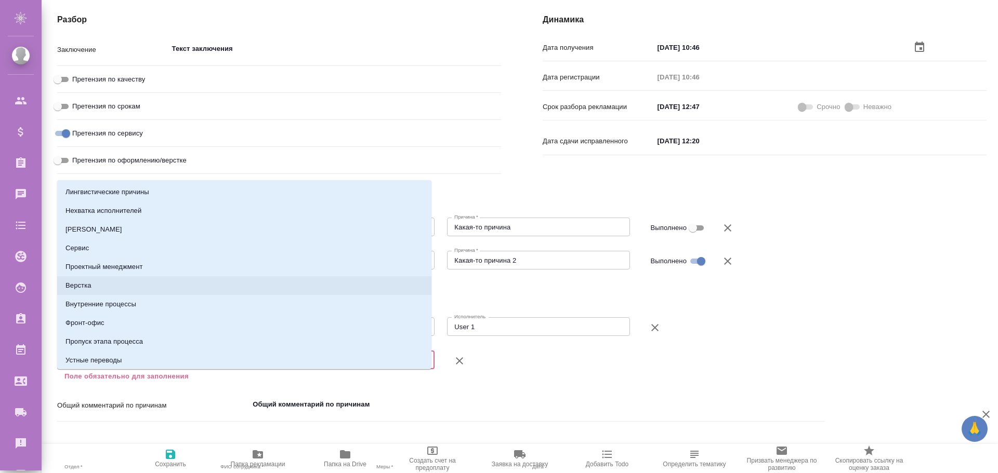
click at [113, 281] on li "Верстка" at bounding box center [244, 286] width 374 height 19
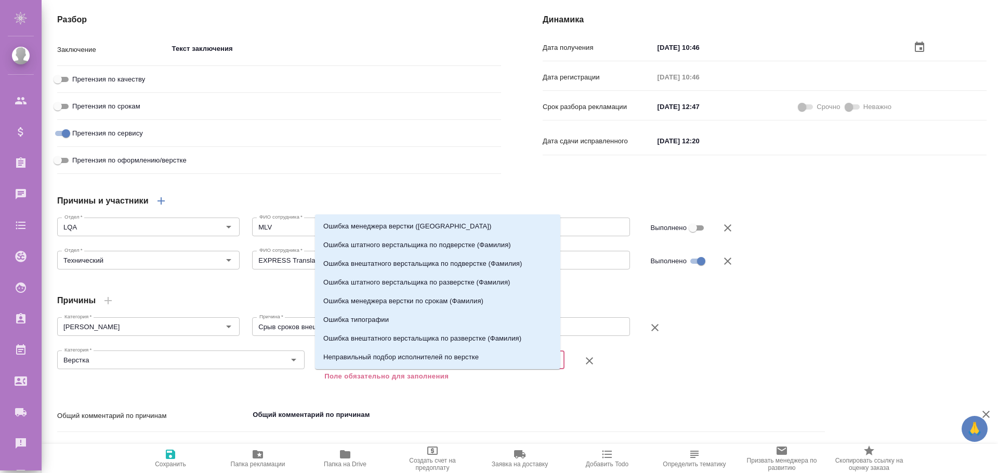
click at [371, 366] on input "Причина   *" at bounding box center [423, 360] width 206 height 12
click at [340, 285] on p "Ошибка штатного верстальщика по разверстке (Фамилия)" at bounding box center [416, 283] width 187 height 10
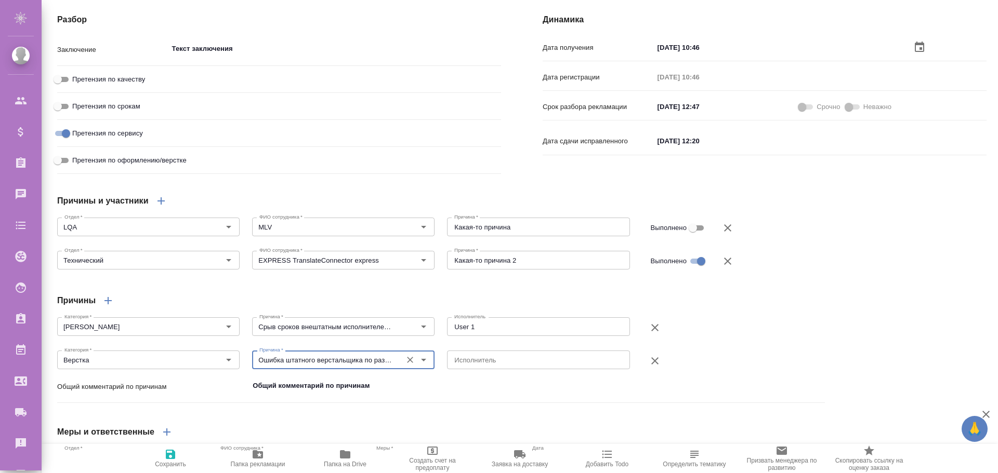
click at [464, 364] on textarea at bounding box center [538, 361] width 168 height 8
click at [178, 449] on span "Сохранить" at bounding box center [170, 459] width 75 height 20
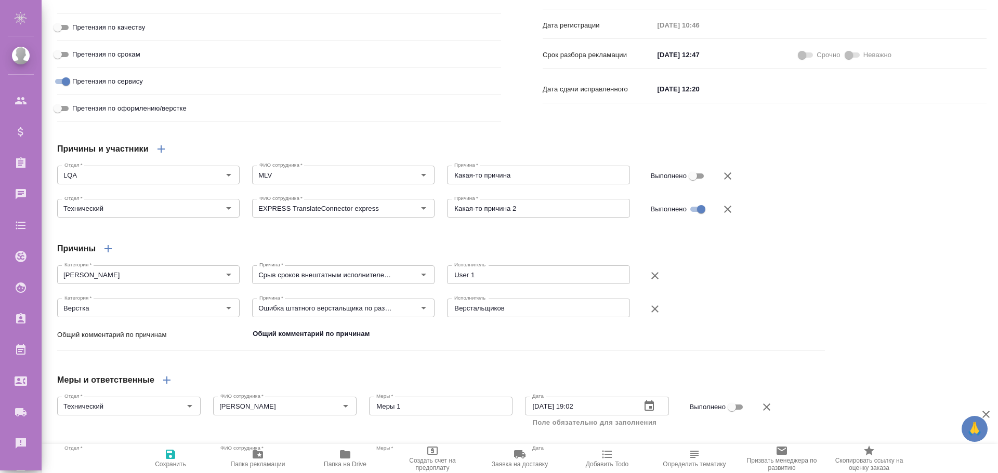
click at [483, 312] on textarea "Верстальщиков" at bounding box center [538, 309] width 168 height 8
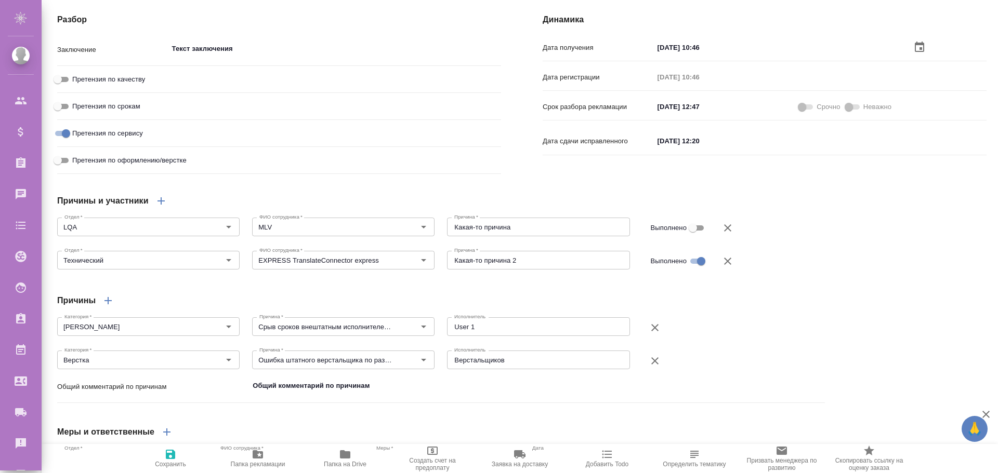
scroll to position [364, 0]
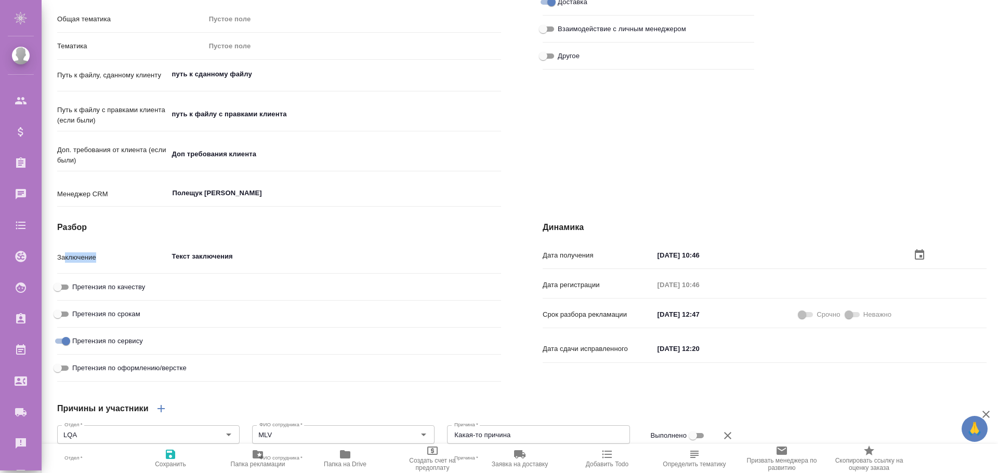
drag, startPoint x: 66, startPoint y: 279, endPoint x: 98, endPoint y: 279, distance: 31.7
click at [98, 263] on p "Заключение" at bounding box center [112, 258] width 111 height 10
drag, startPoint x: 61, startPoint y: 246, endPoint x: 125, endPoint y: 249, distance: 63.5
click at [125, 234] on h4 "Разбор" at bounding box center [279, 227] width 444 height 12
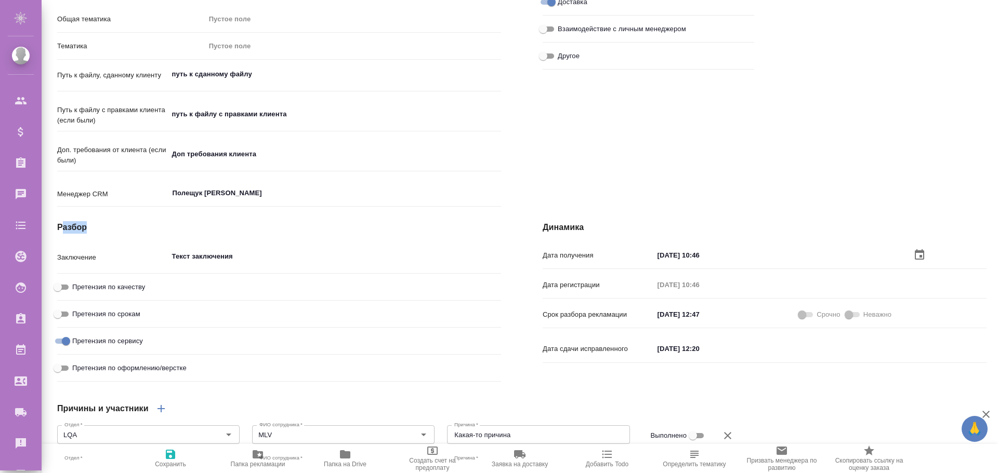
click at [125, 234] on h4 "Разбор" at bounding box center [279, 227] width 444 height 12
click at [77, 263] on p "Заключение" at bounding box center [112, 258] width 111 height 10
copy p "Заключение"
click at [110, 263] on p "Заключение" at bounding box center [112, 258] width 111 height 10
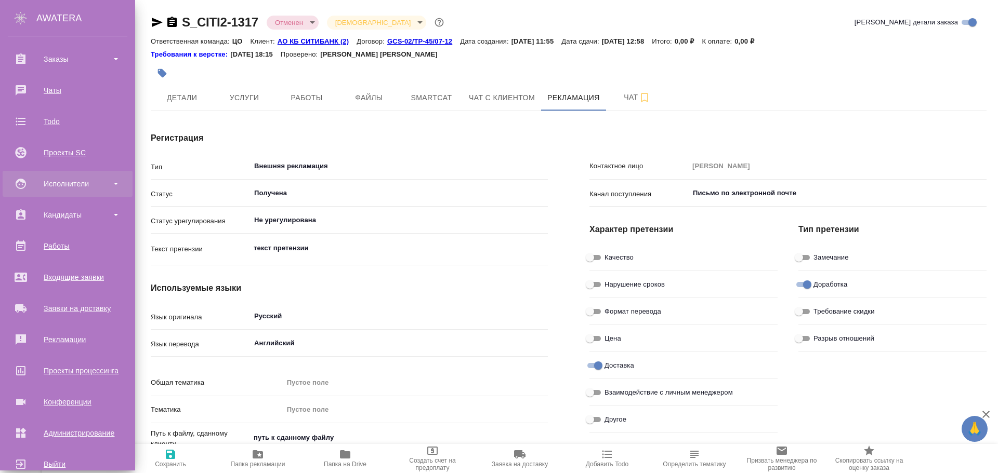
scroll to position [126, 0]
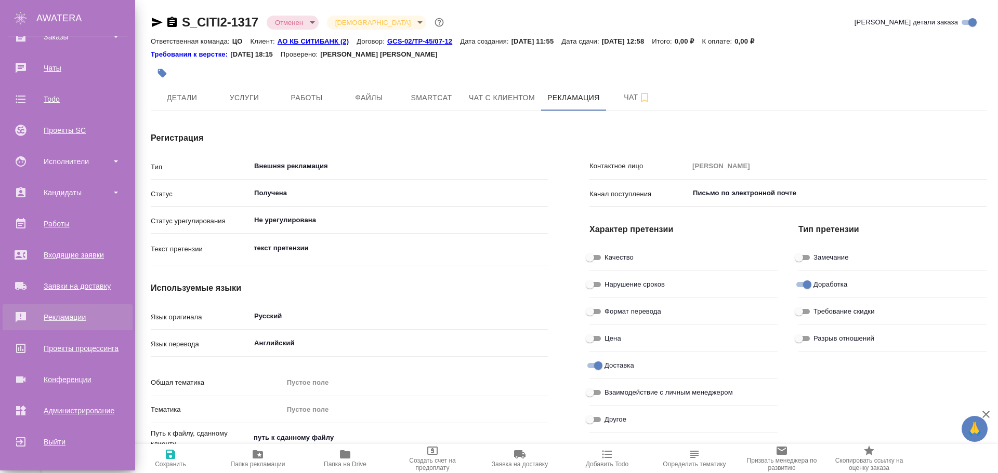
click at [67, 317] on div "Рекламации" at bounding box center [68, 318] width 120 height 16
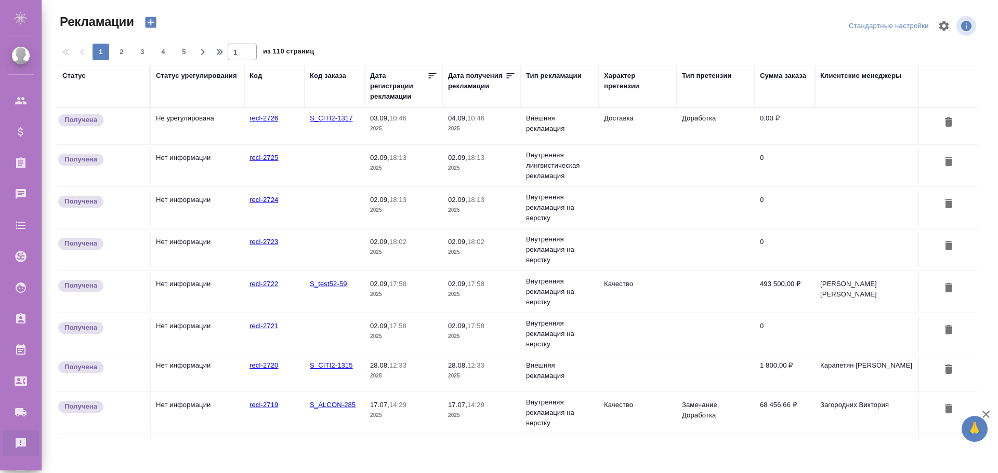
click at [549, 126] on td "Внешняя рекламация" at bounding box center [560, 126] width 78 height 36
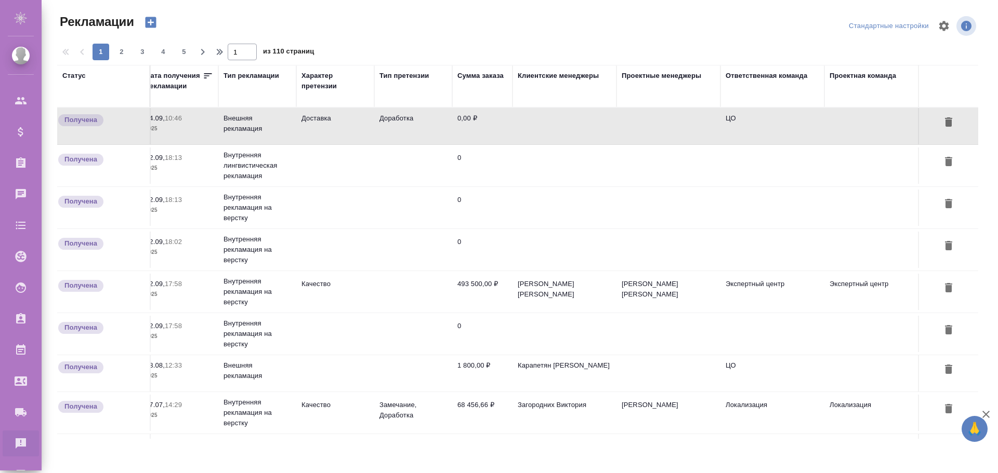
scroll to position [0, 321]
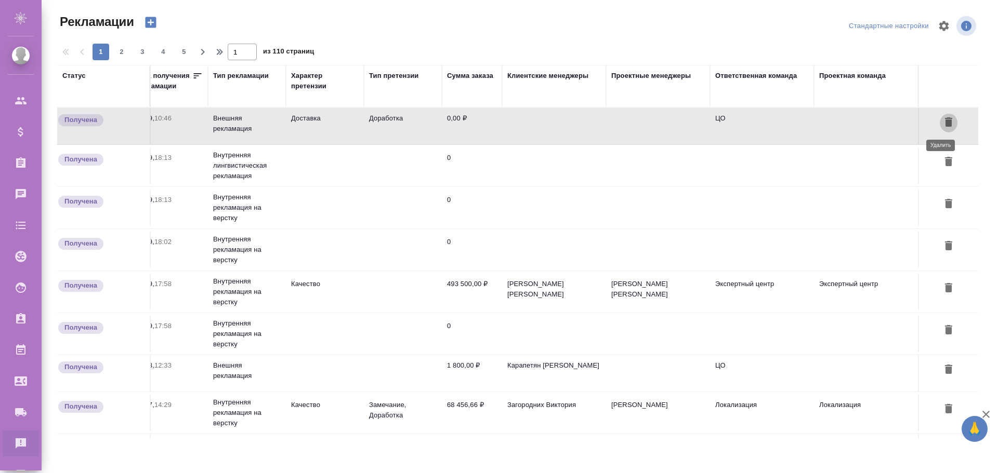
click at [945, 123] on icon "button" at bounding box center [948, 121] width 7 height 9
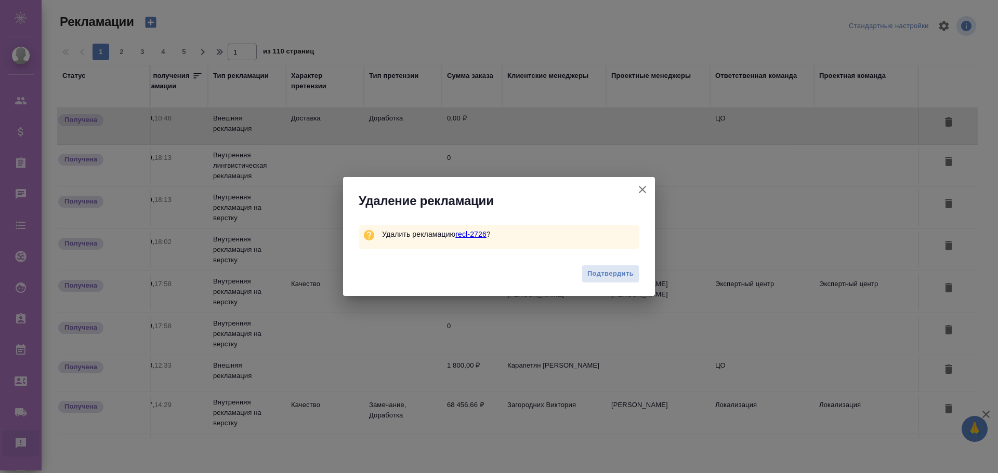
click at [644, 187] on icon "button" at bounding box center [642, 189] width 12 height 12
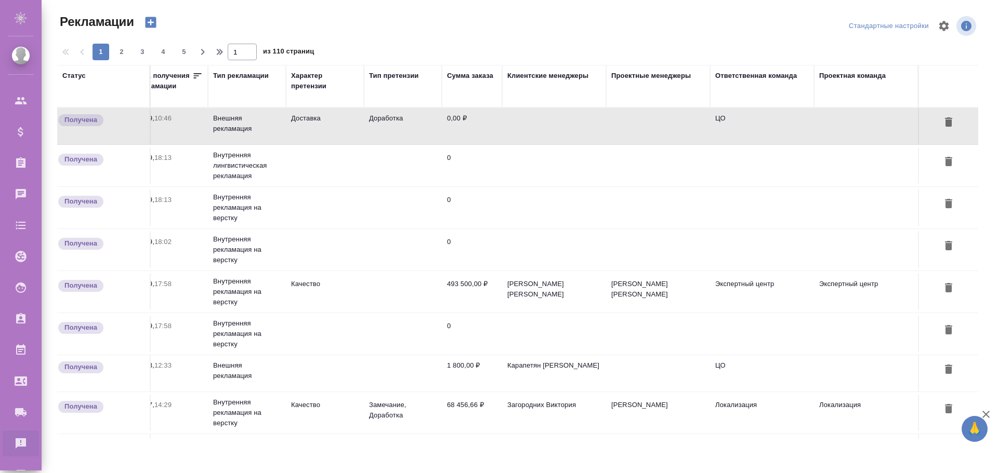
click at [151, 22] on icon "button" at bounding box center [150, 22] width 15 height 15
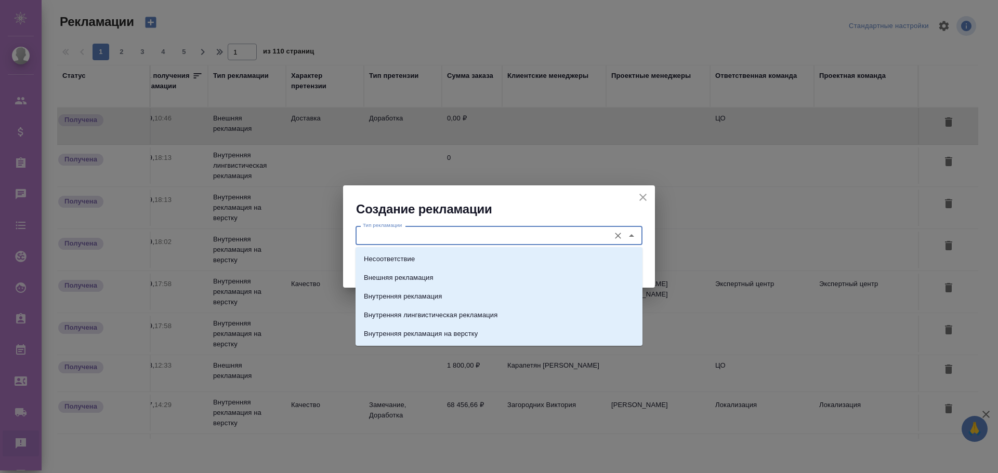
click at [479, 236] on input "Тип рекламации" at bounding box center [482, 235] width 246 height 12
click at [389, 271] on li "Внешняя рекламация" at bounding box center [499, 278] width 287 height 19
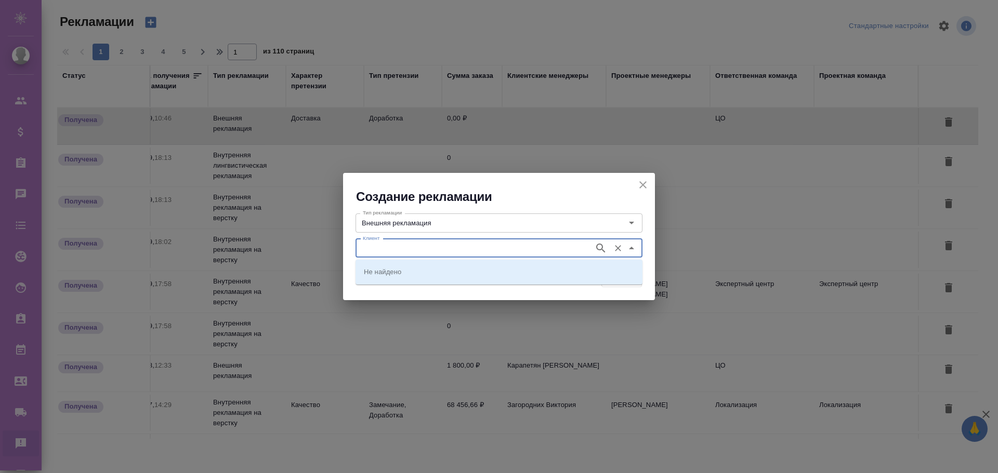
click at [422, 254] on input "Клиент" at bounding box center [474, 248] width 230 height 12
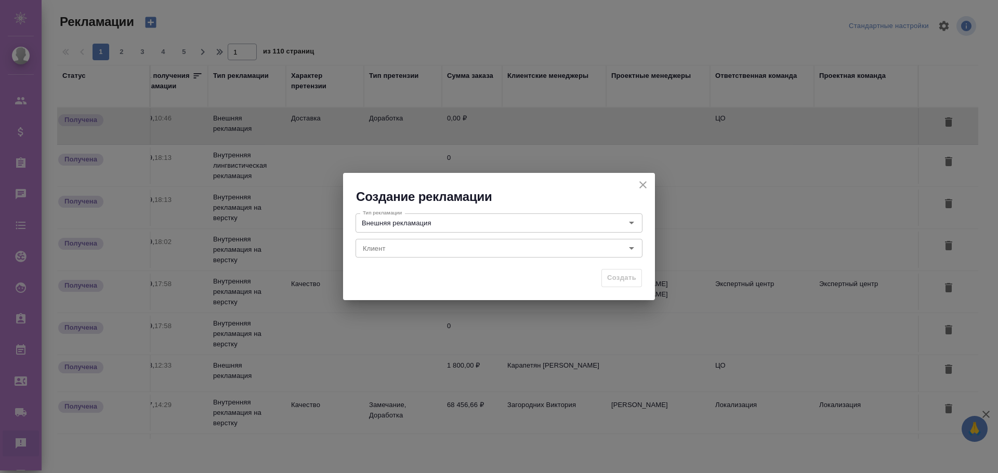
drag, startPoint x: 644, startPoint y: 185, endPoint x: 405, endPoint y: 288, distance: 260.3
click at [646, 186] on icon "close" at bounding box center [643, 185] width 12 height 12
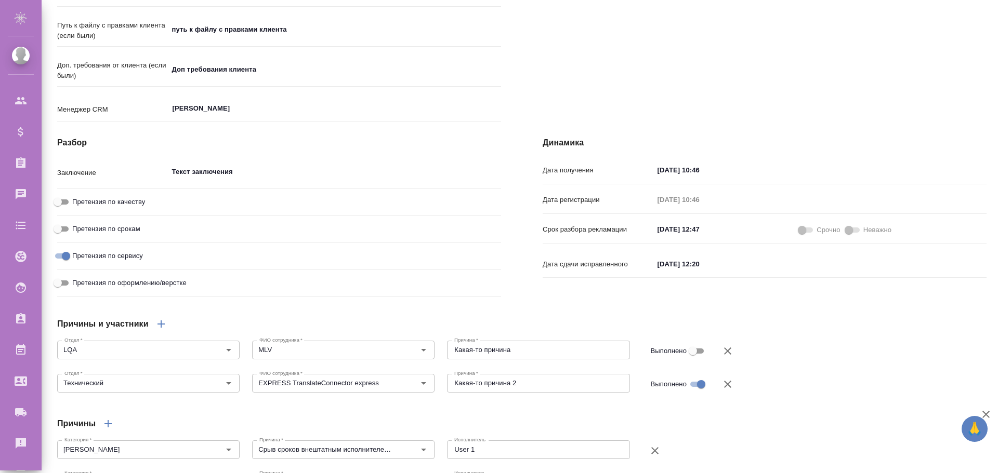
scroll to position [468, 0]
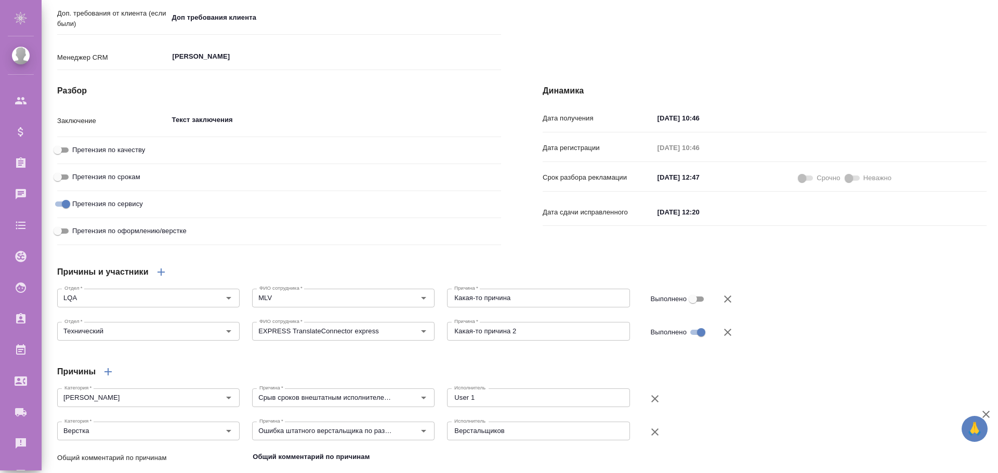
click at [801, 185] on span at bounding box center [806, 178] width 21 height 12
click at [804, 181] on span at bounding box center [806, 178] width 14 height 5
click at [853, 185] on span at bounding box center [853, 178] width 21 height 12
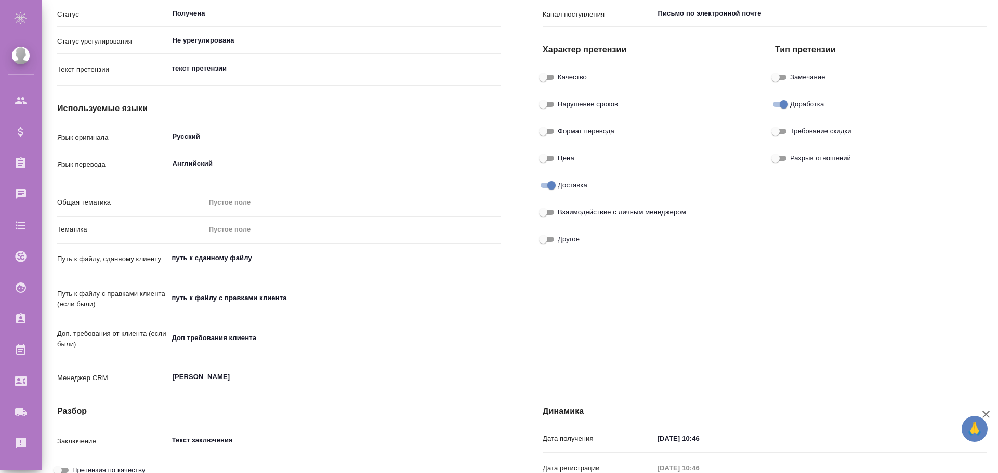
scroll to position [0, 0]
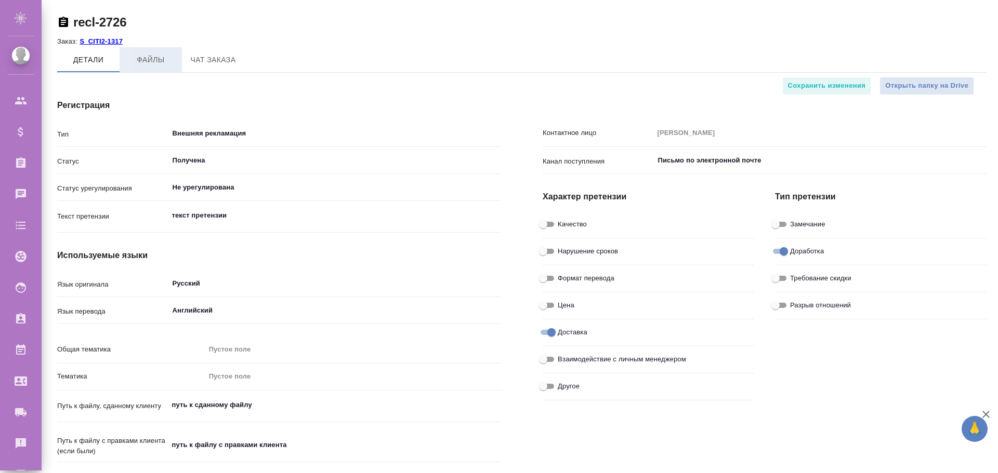
click at [164, 59] on span "Файлы" at bounding box center [151, 60] width 50 height 13
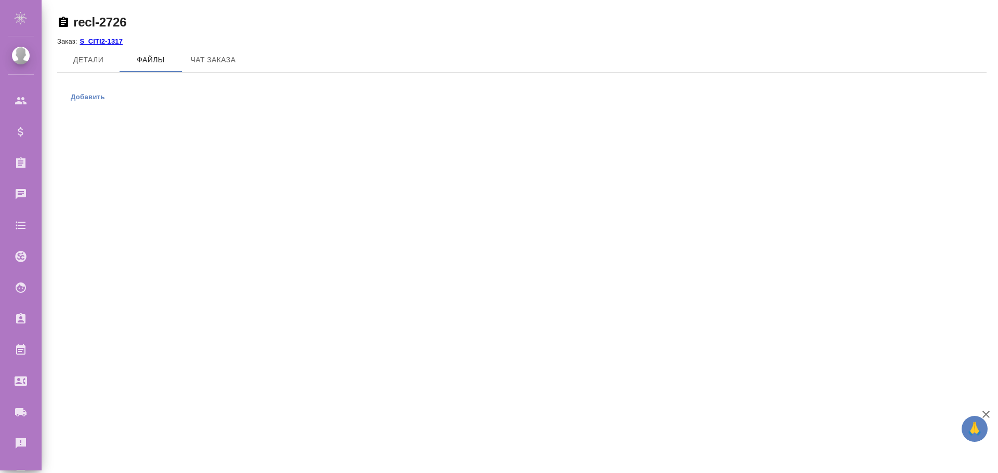
click at [94, 102] on span "Добавить" at bounding box center [88, 97] width 34 height 10
click at [0, 0] on input "Добавить" at bounding box center [0, 0] width 0 height 0
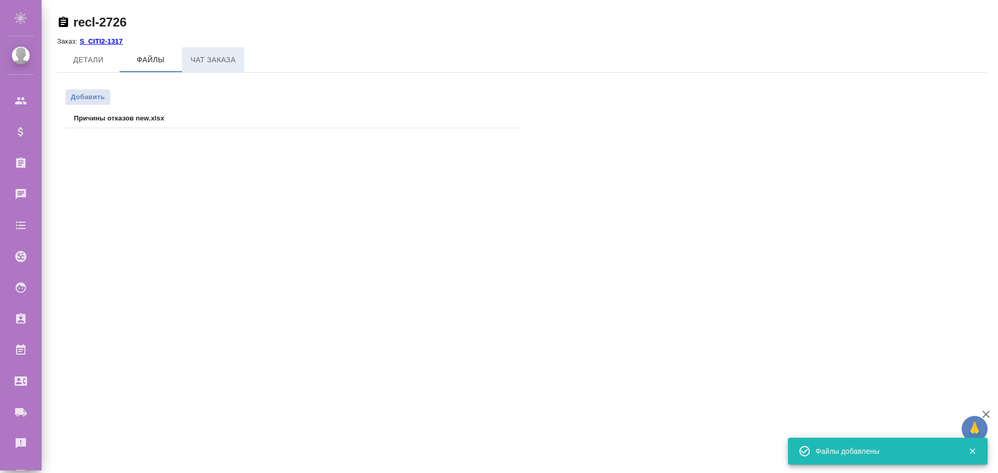
click at [225, 58] on span "Чат заказа" at bounding box center [213, 60] width 50 height 13
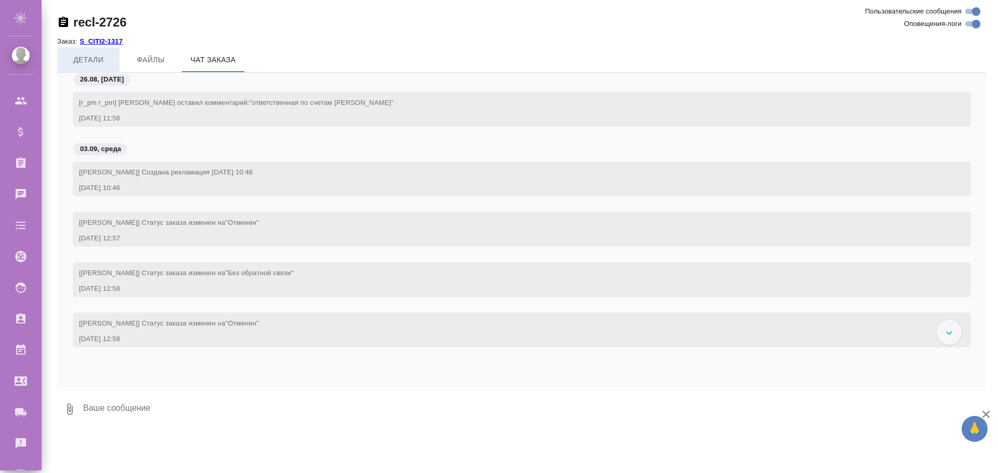
click at [91, 57] on span "Детали" at bounding box center [88, 60] width 50 height 13
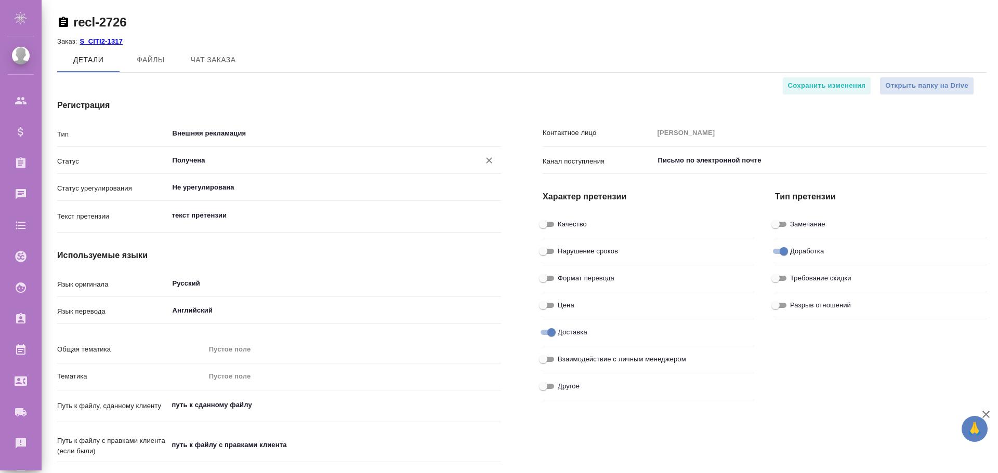
click at [226, 165] on input "Получена" at bounding box center [318, 160] width 292 height 12
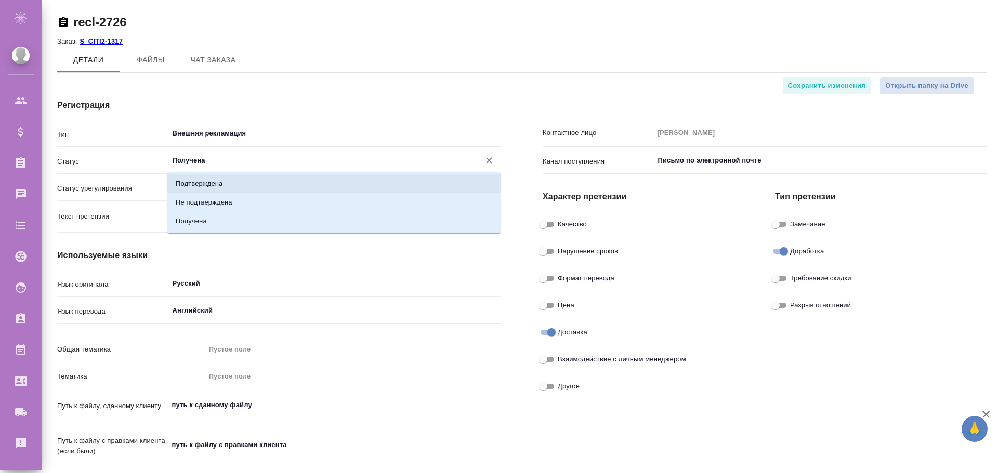
click at [211, 187] on p "Подтверждена" at bounding box center [199, 184] width 47 height 10
type input "Подтверждена"
type textarea "x"
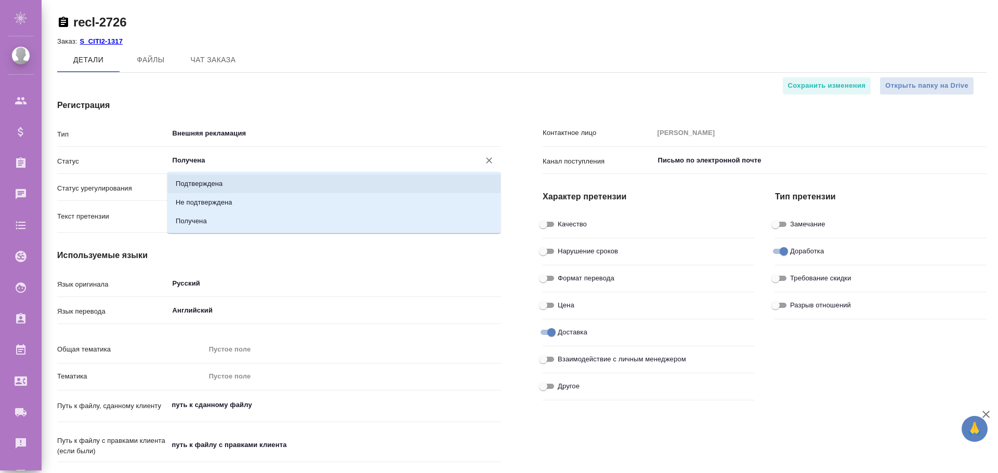
type textarea "x"
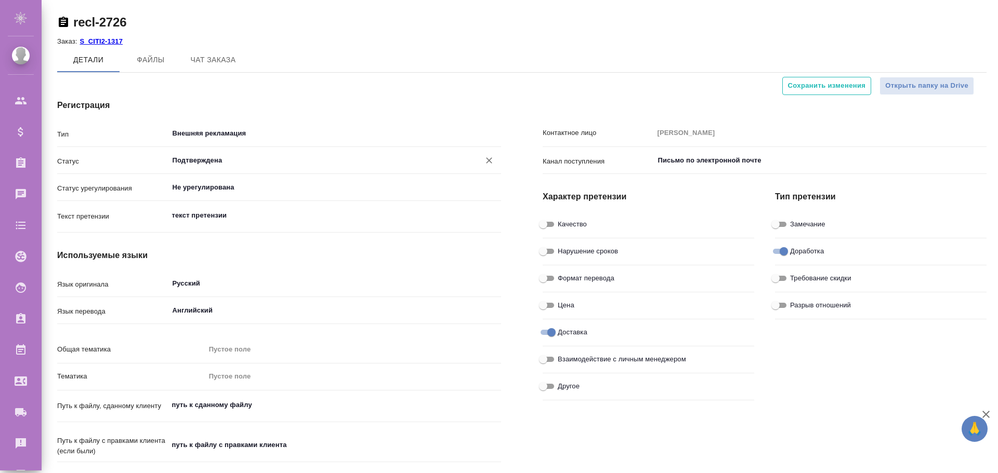
click at [833, 85] on span "Сохранить изменения" at bounding box center [827, 86] width 78 height 12
type textarea "x"
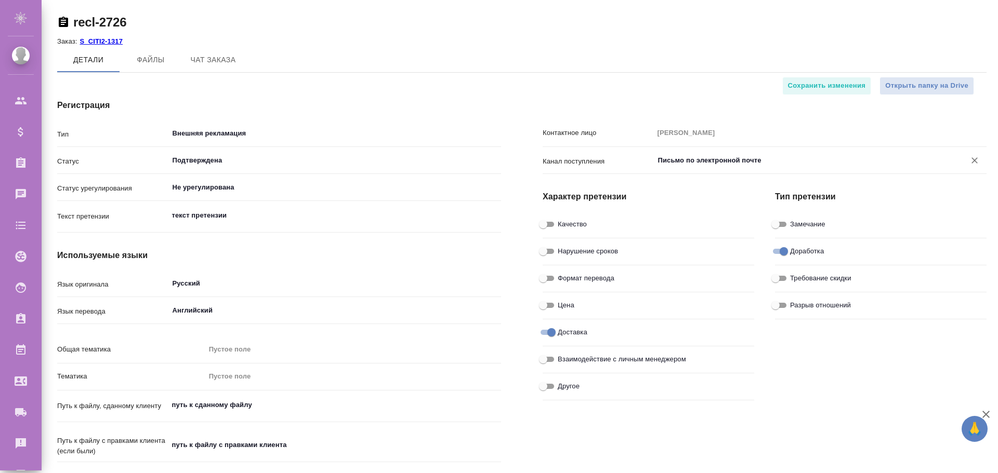
type textarea "x"
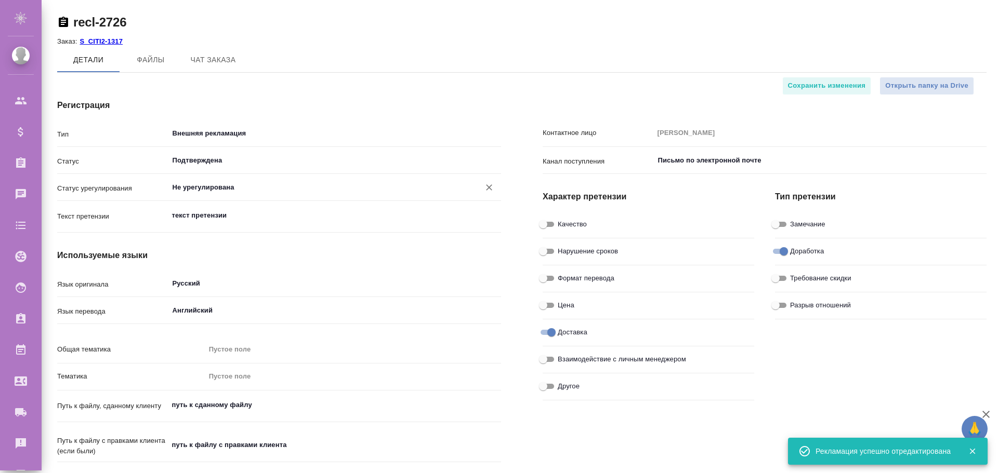
type textarea "x"
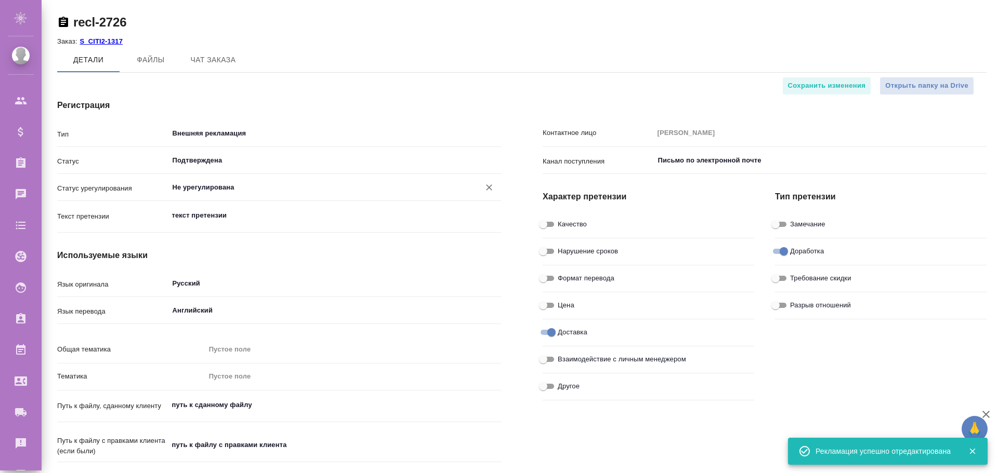
type textarea "x"
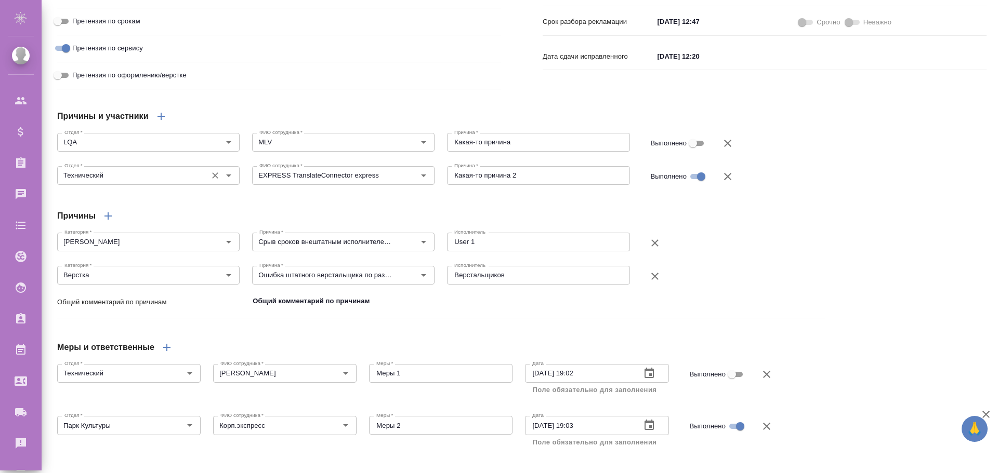
scroll to position [823, 0]
